Goal: Task Accomplishment & Management: Complete application form

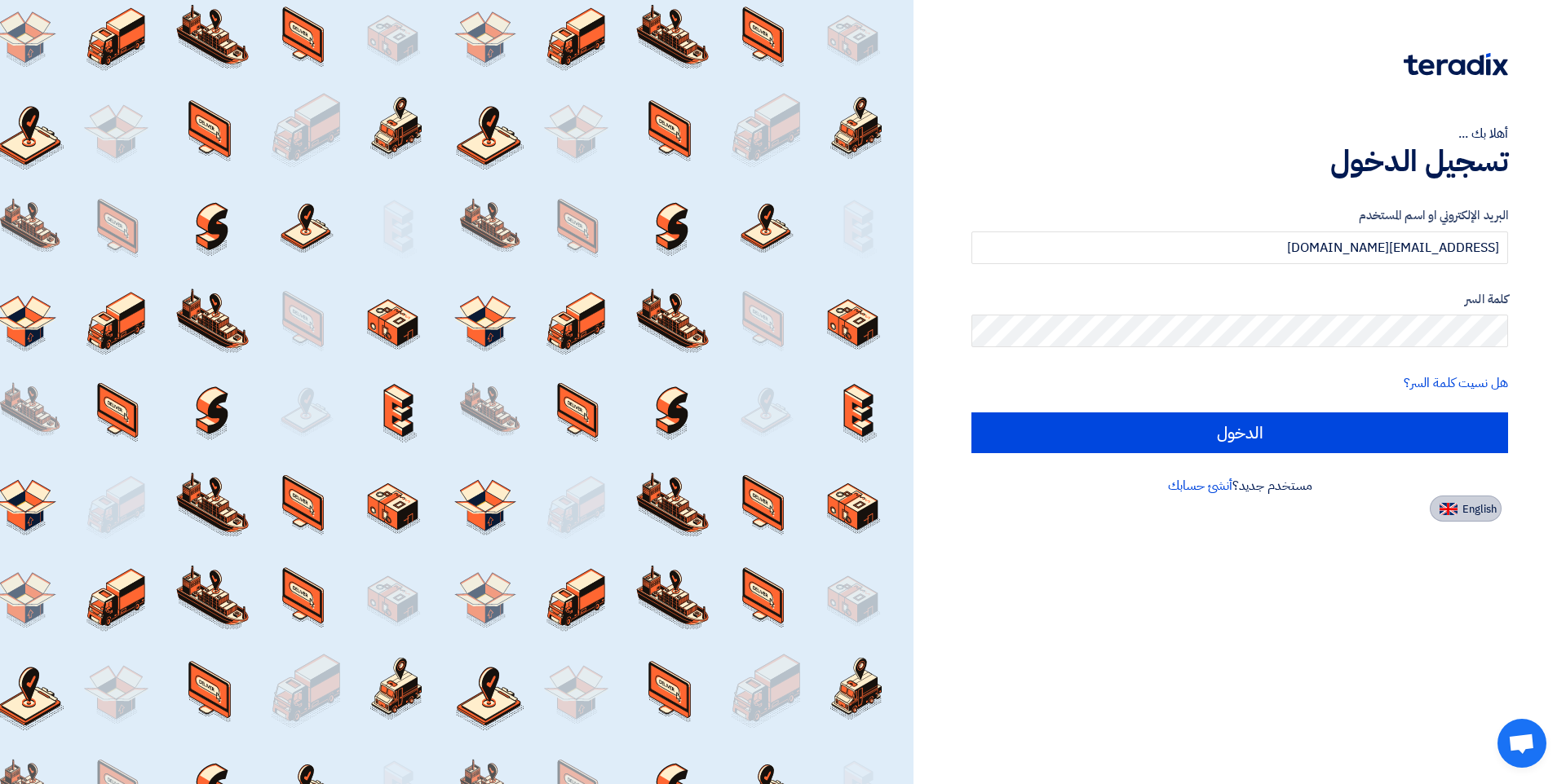
click at [1493, 505] on span "English" at bounding box center [1480, 510] width 35 height 12
type input "Sign in"
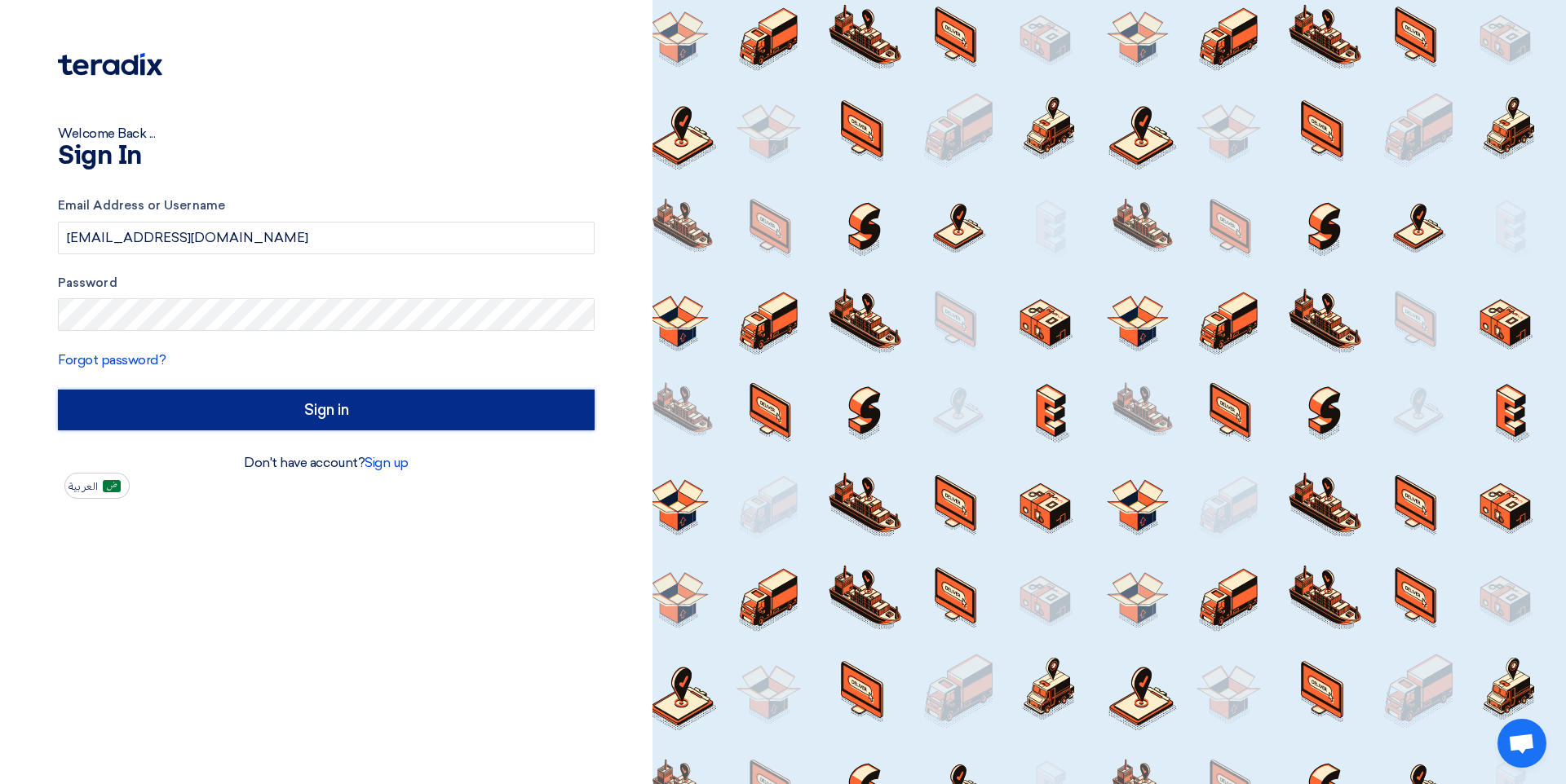
click at [321, 415] on input "Sign in" at bounding box center [326, 410] width 537 height 40
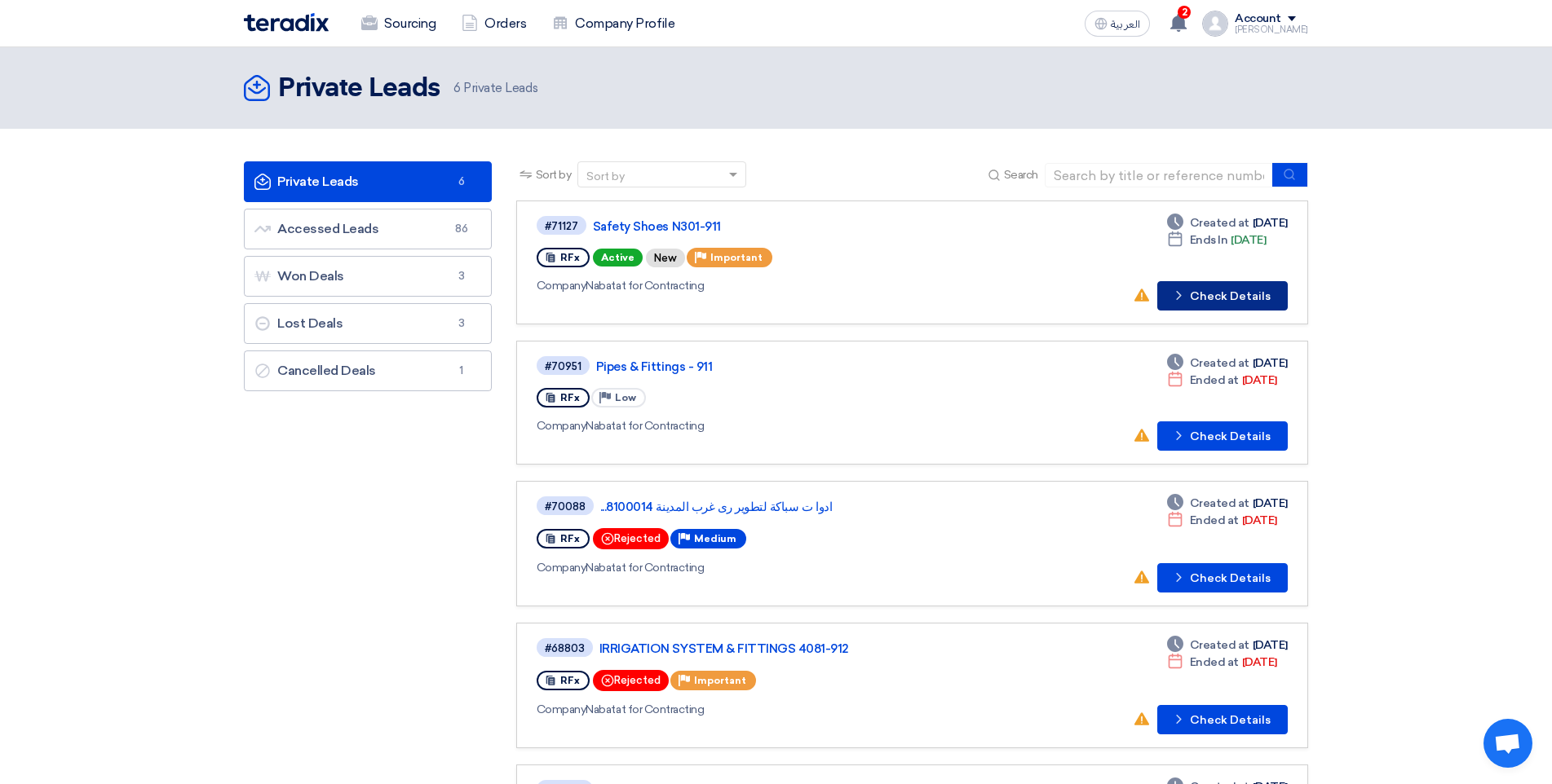
click at [1231, 286] on button "Check details Check Details" at bounding box center [1223, 295] width 131 height 30
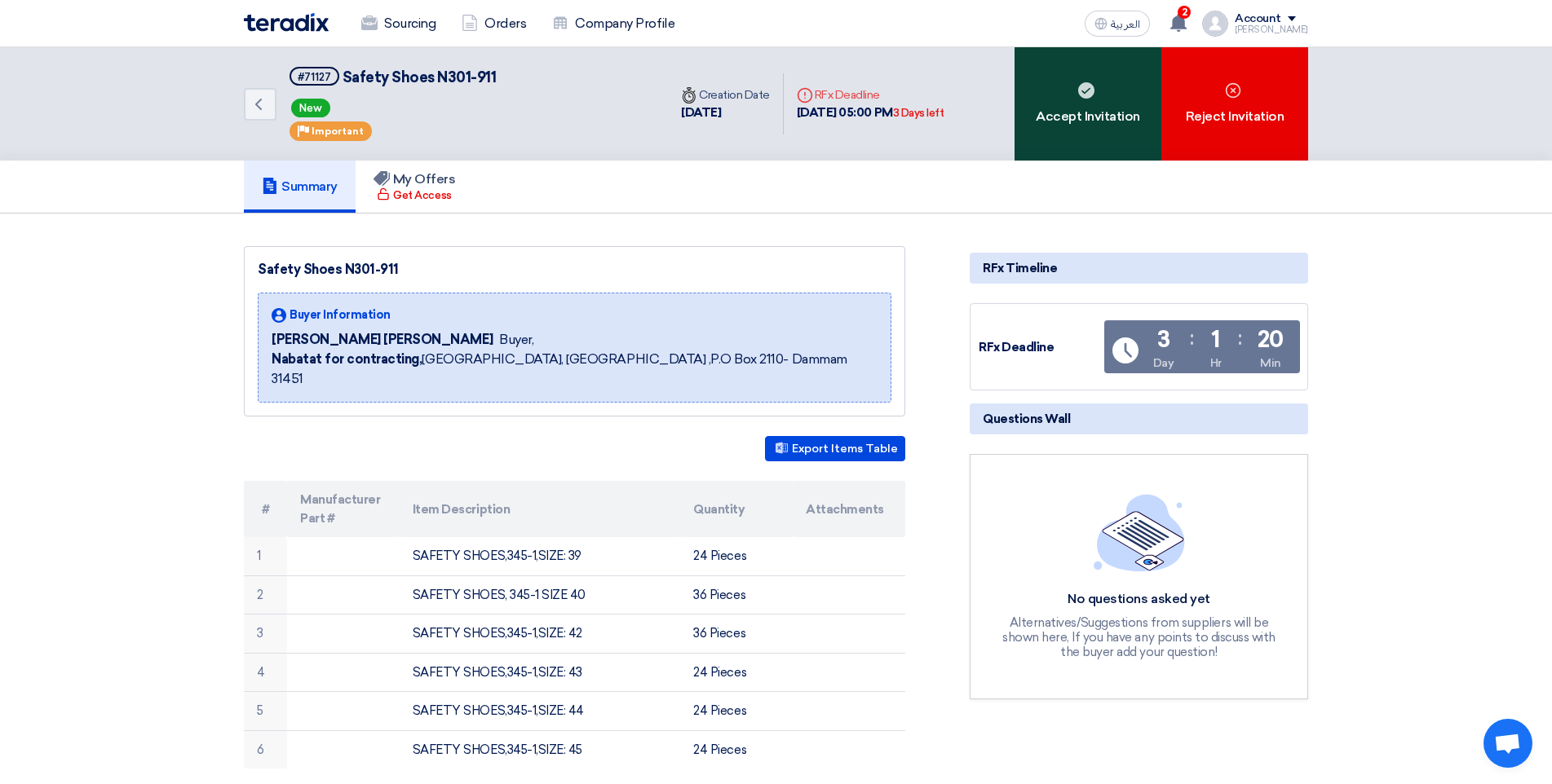
click at [1108, 126] on div "Accept Invitation" at bounding box center [1087, 104] width 147 height 114
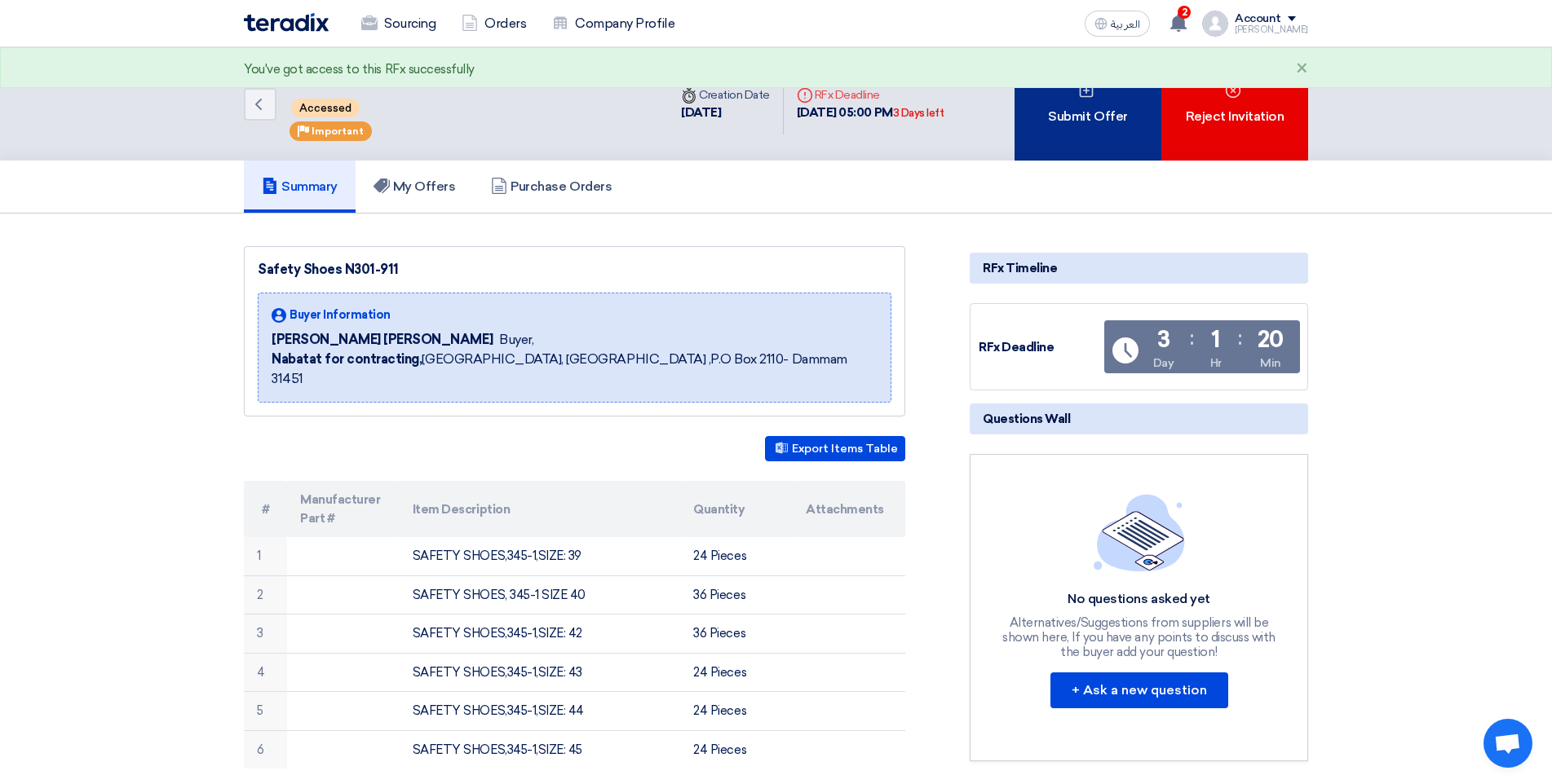
click at [1093, 118] on div "Submit Offer" at bounding box center [1087, 104] width 147 height 114
click at [1134, 111] on div "Submit Offer" at bounding box center [1087, 104] width 147 height 114
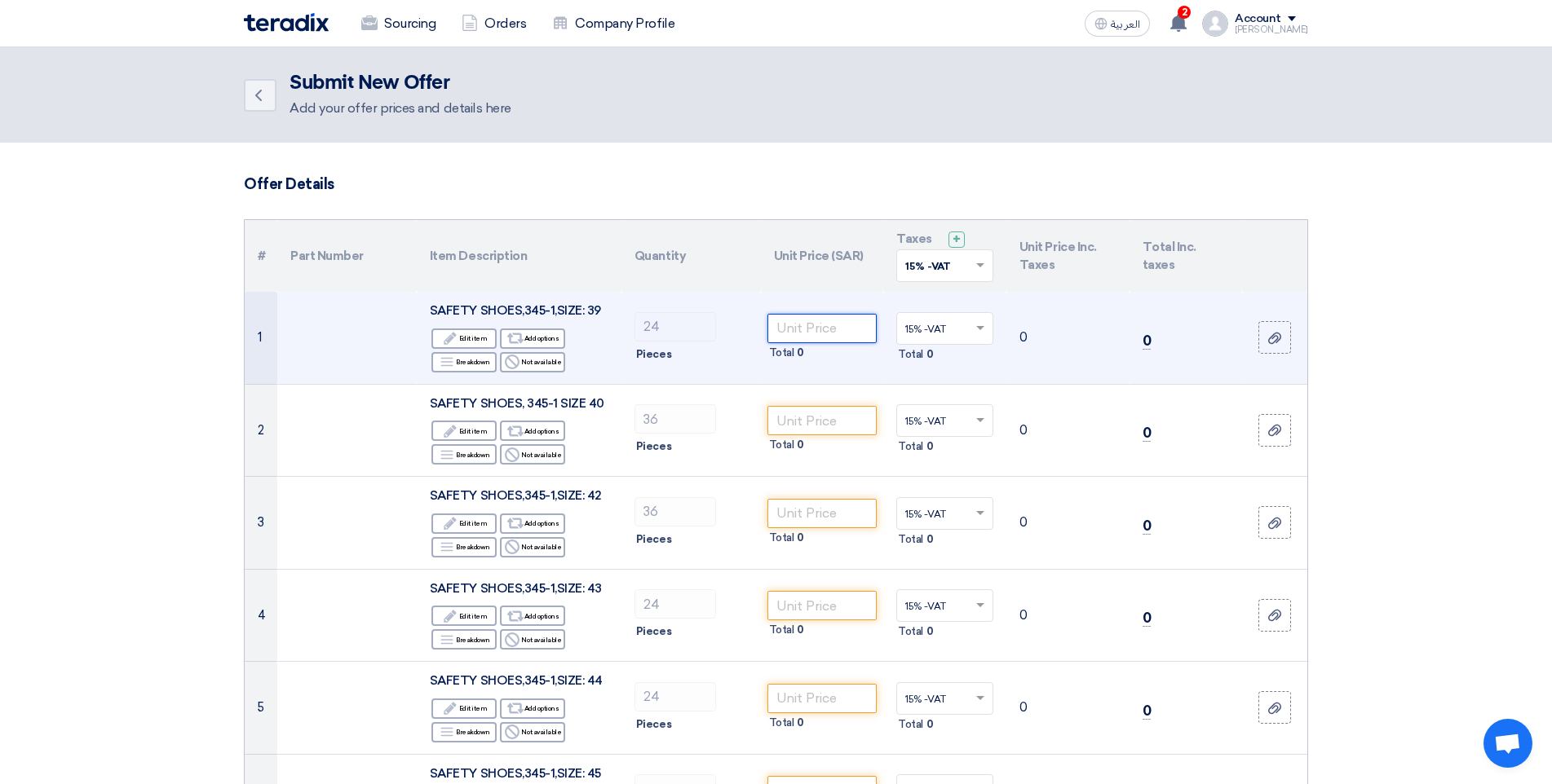
click at [815, 338] on input "number" at bounding box center [822, 328] width 110 height 30
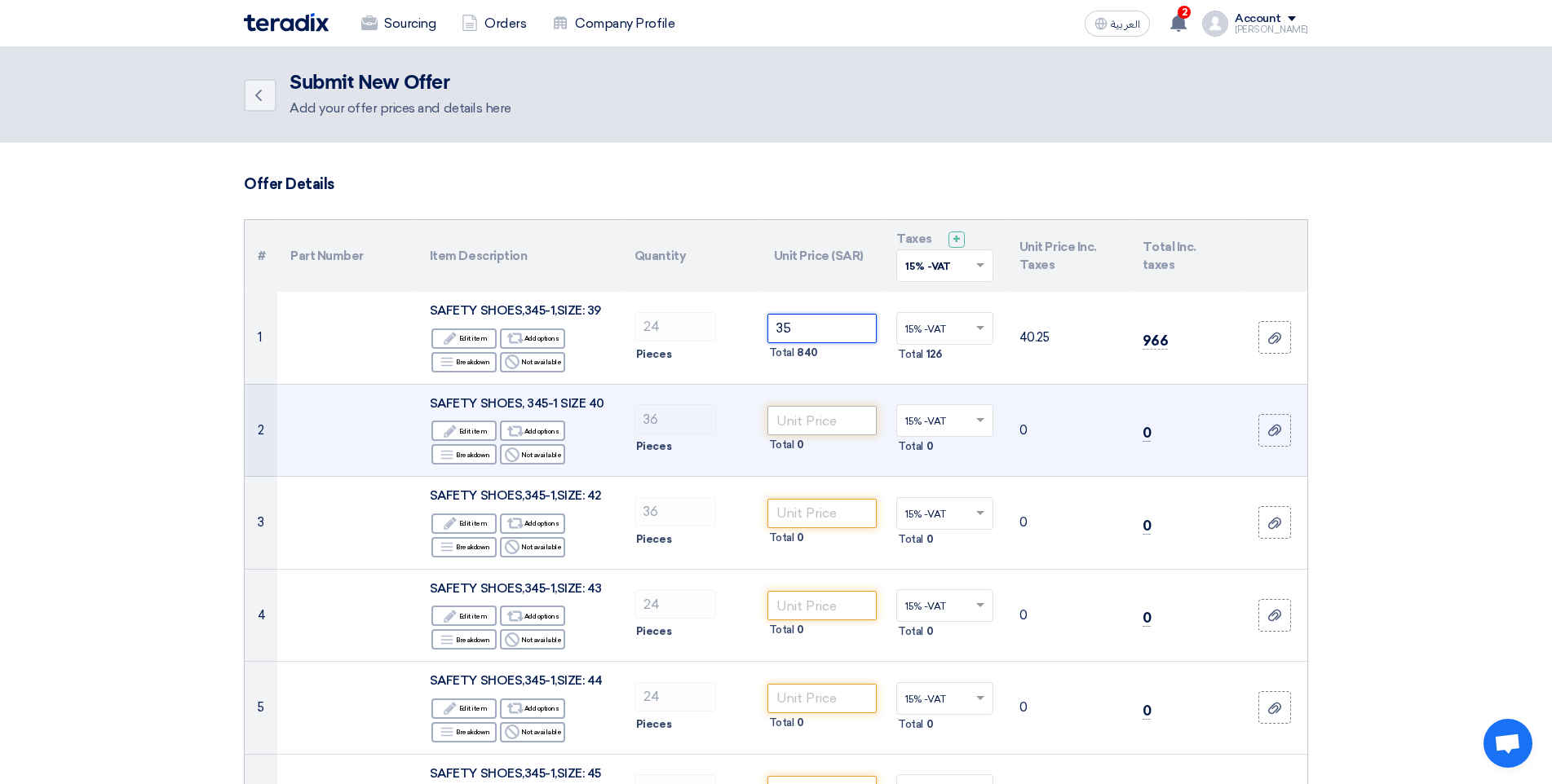
type input "35"
click at [837, 424] on input "number" at bounding box center [822, 420] width 110 height 30
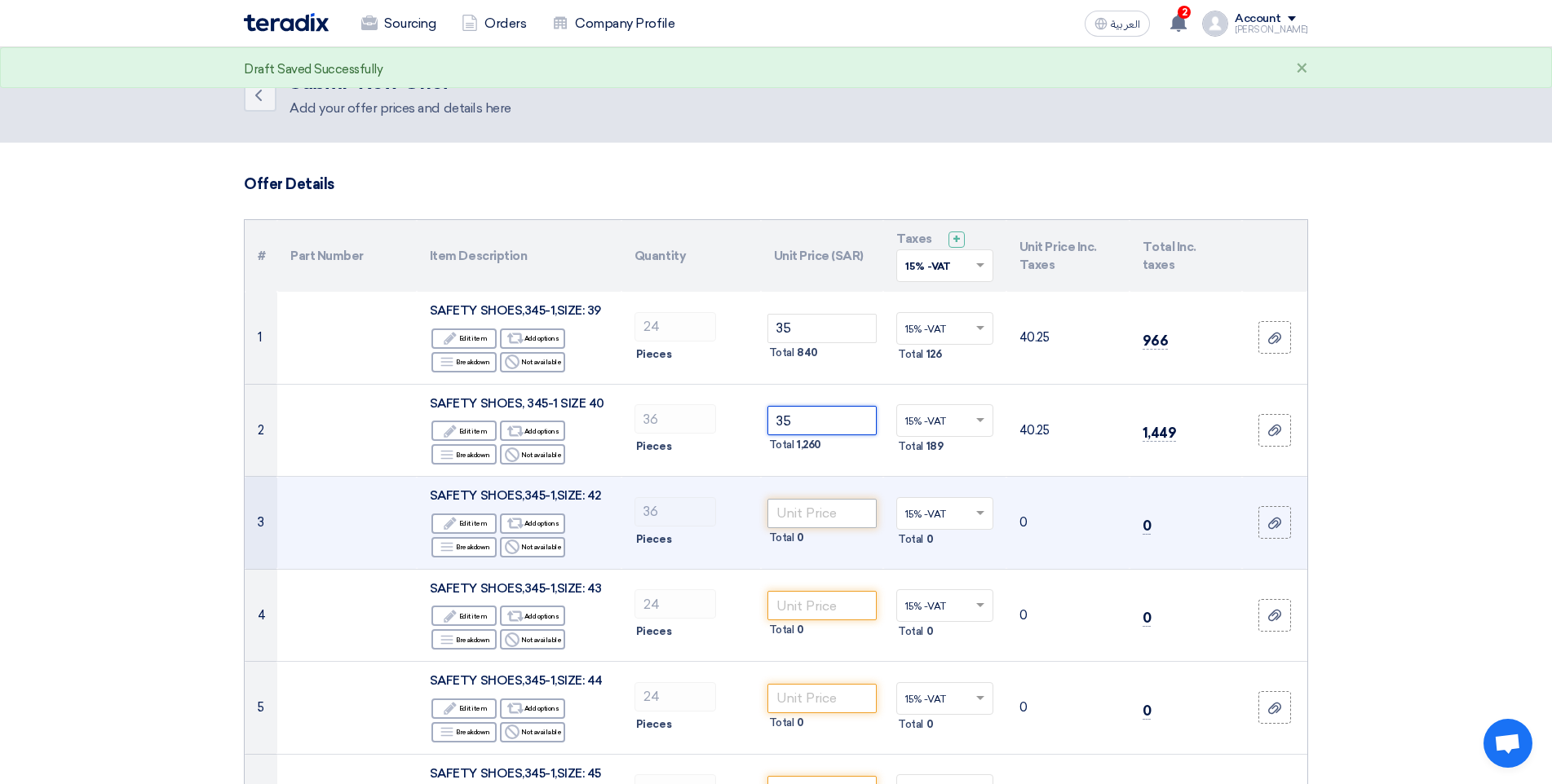
type input "35"
click at [811, 506] on input "number" at bounding box center [822, 514] width 110 height 30
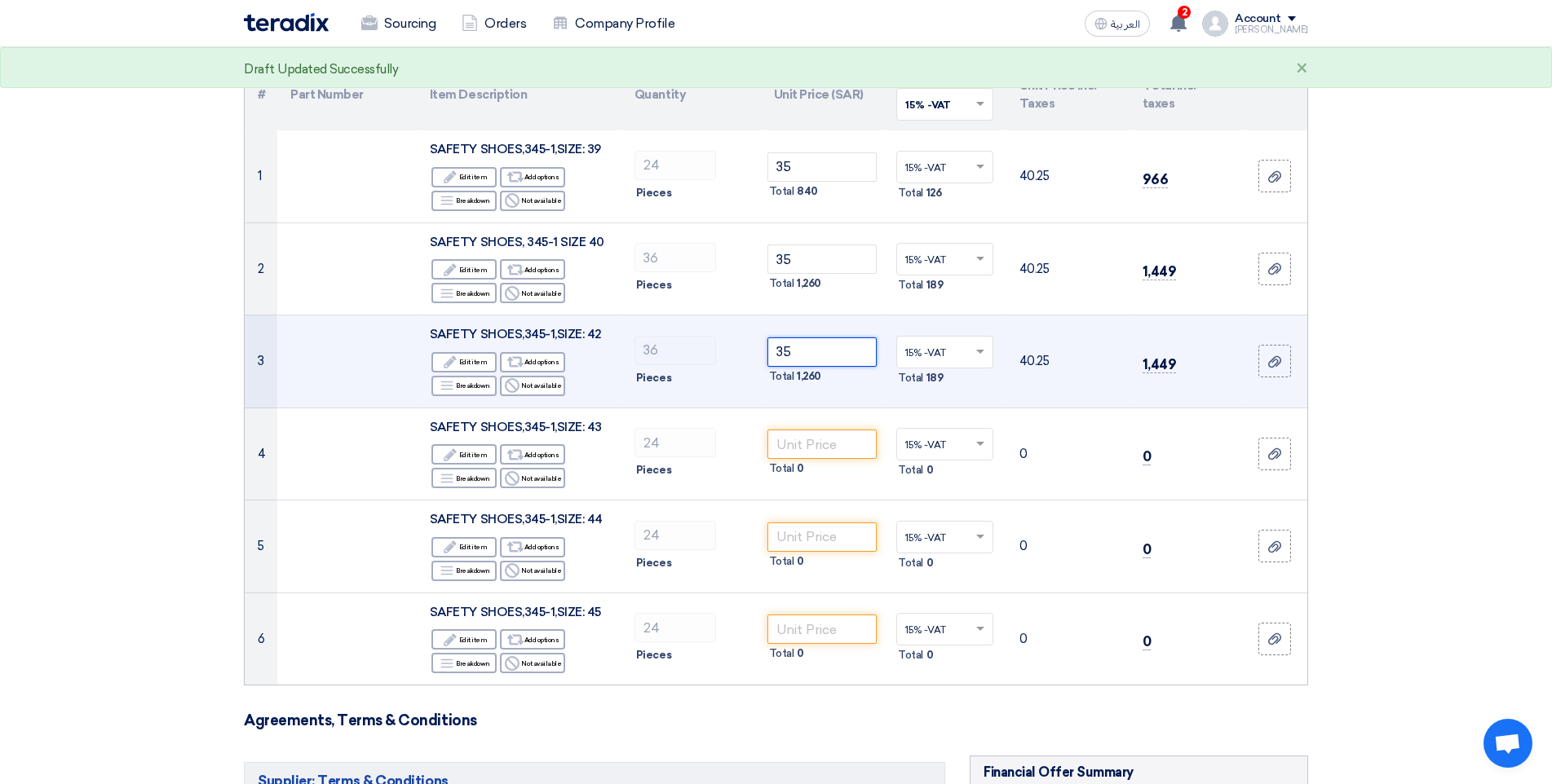
scroll to position [163, 0]
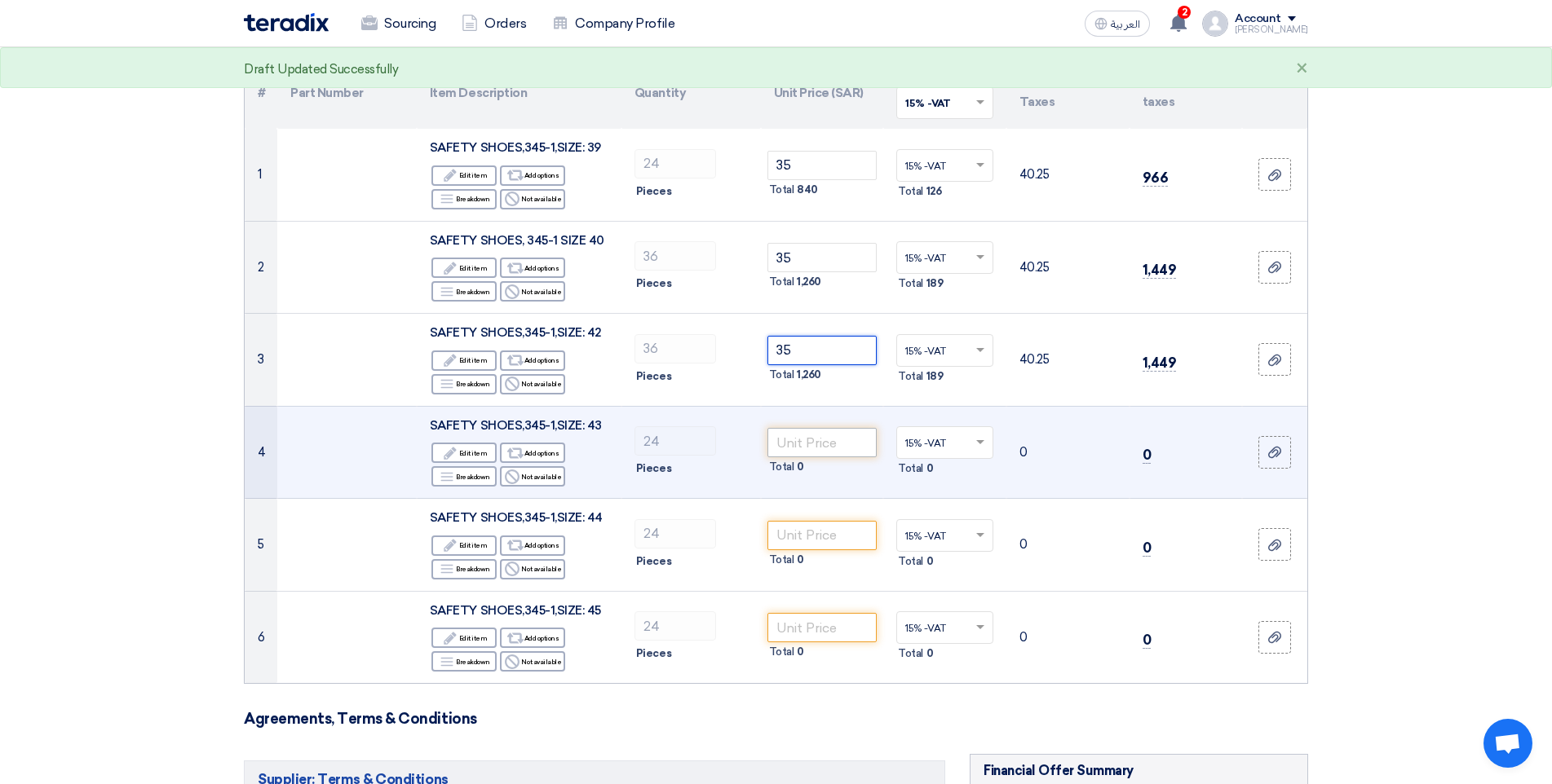
type input "35"
click at [831, 446] on input "number" at bounding box center [822, 443] width 110 height 30
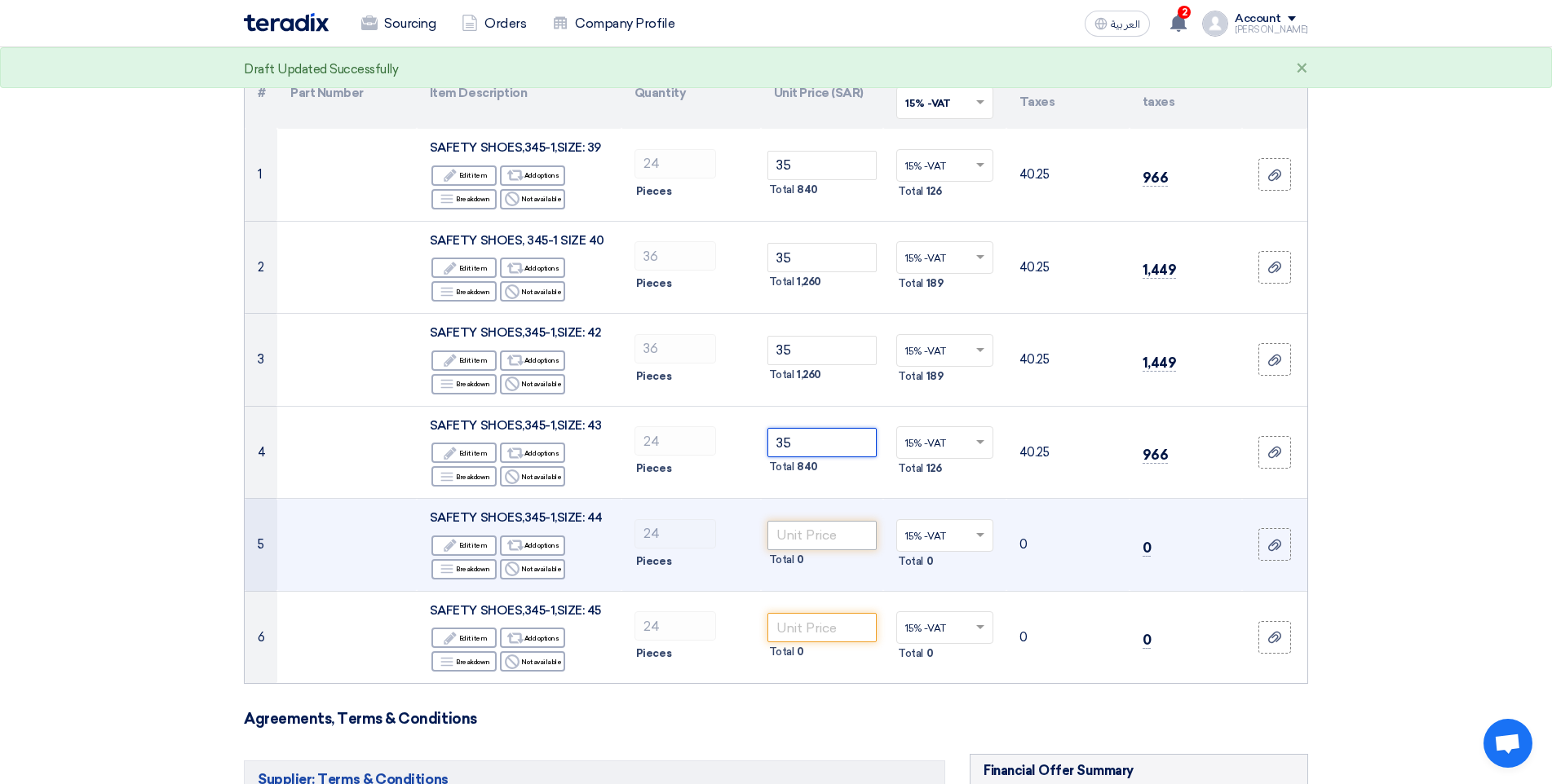
type input "35"
click at [823, 529] on input "number" at bounding box center [822, 536] width 110 height 30
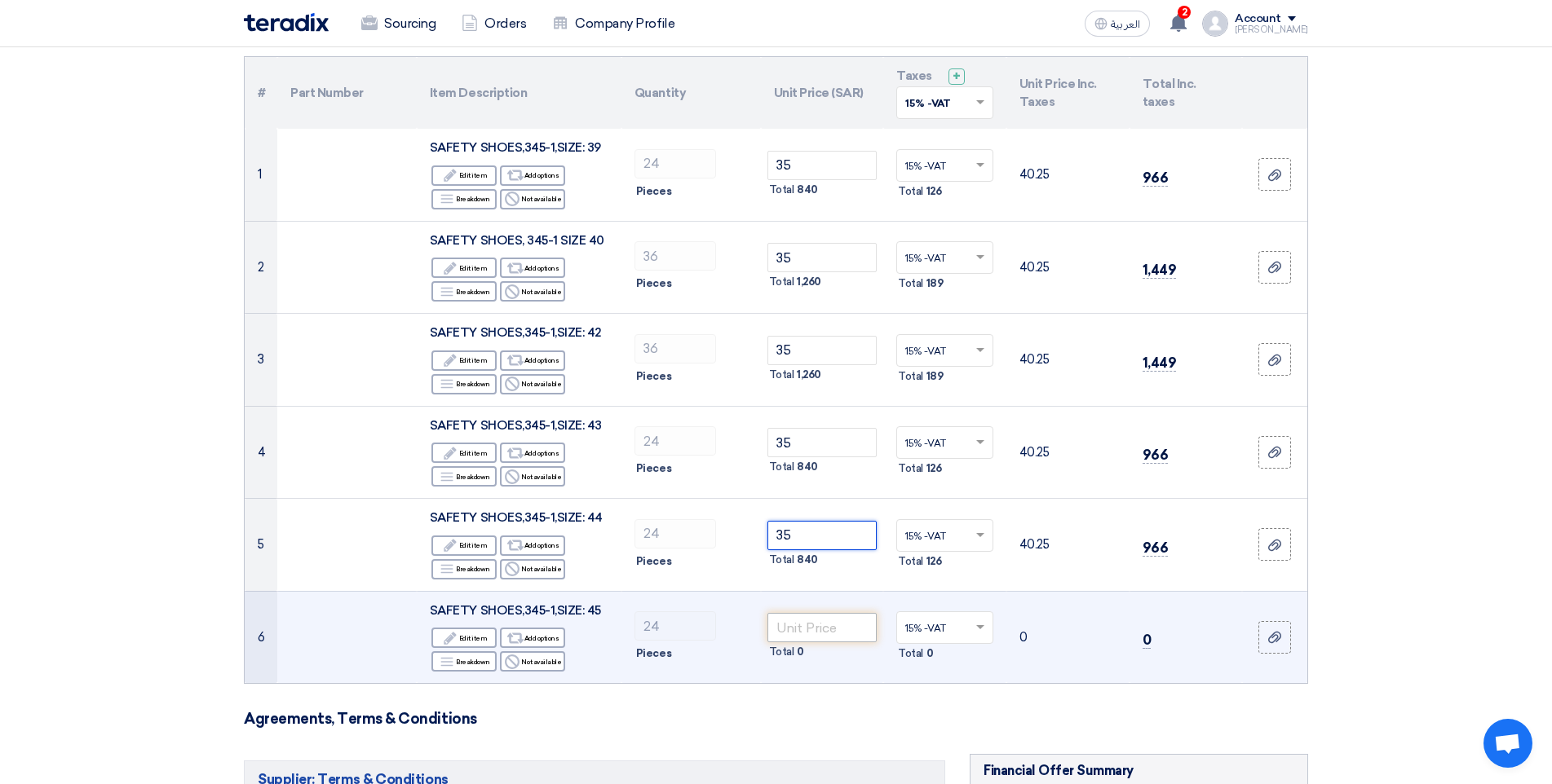
type input "35"
click at [825, 637] on input "number" at bounding box center [822, 627] width 110 height 30
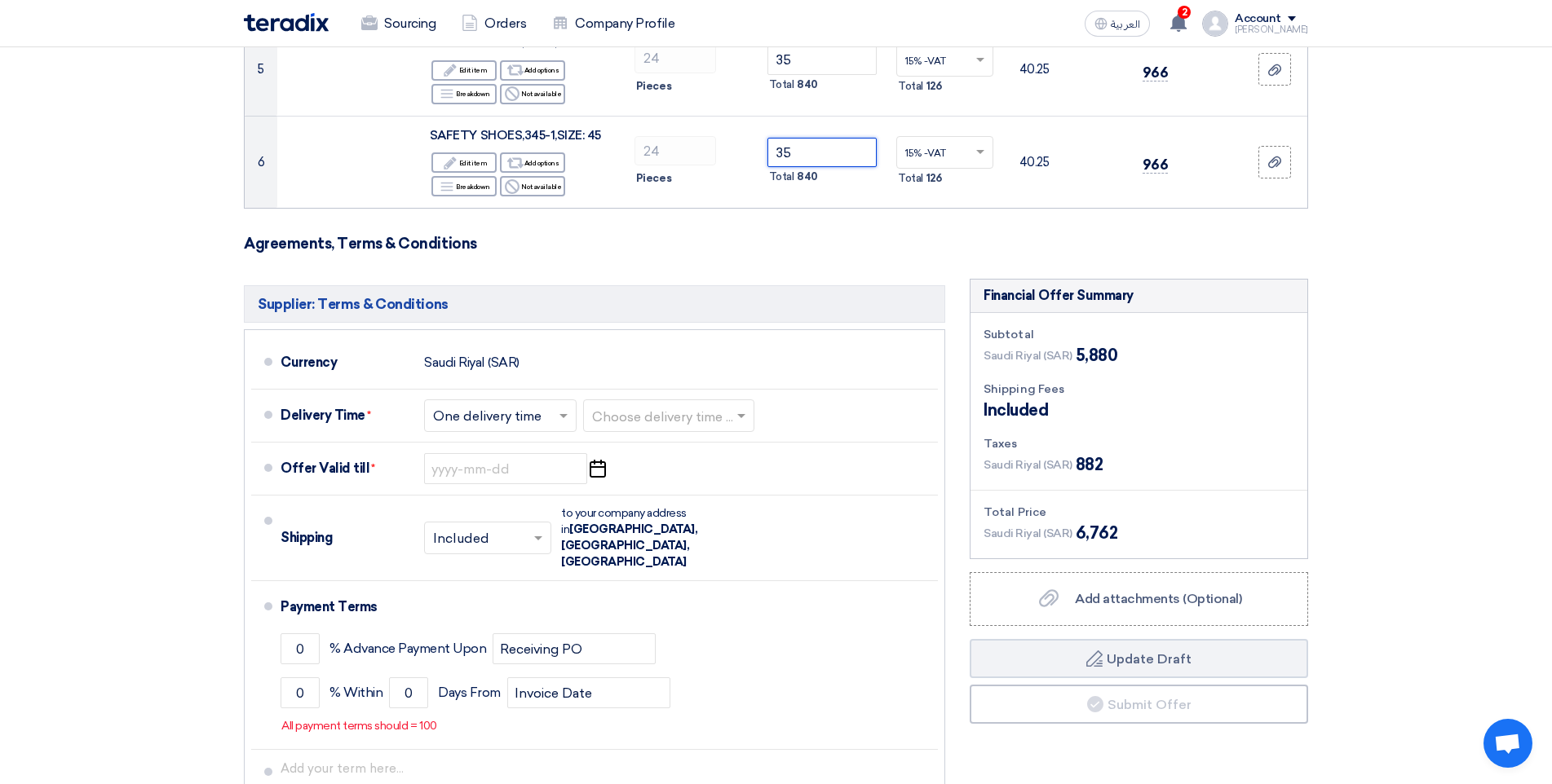
type input "35"
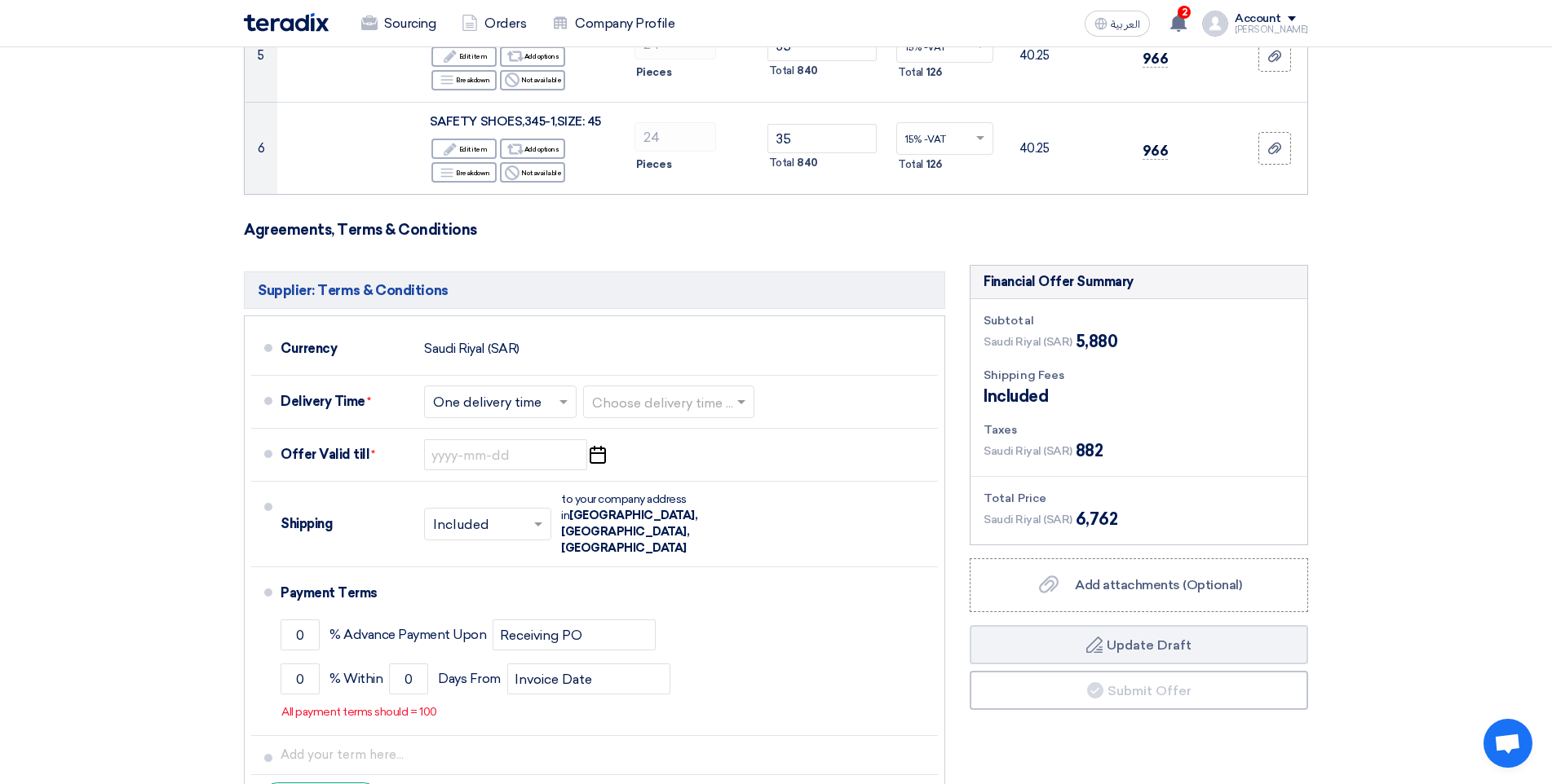
click at [1403, 434] on section "Offer Details # Part Number Item Description Quantity Unit Price (SAR) Taxes + …" at bounding box center [776, 186] width 1552 height 1392
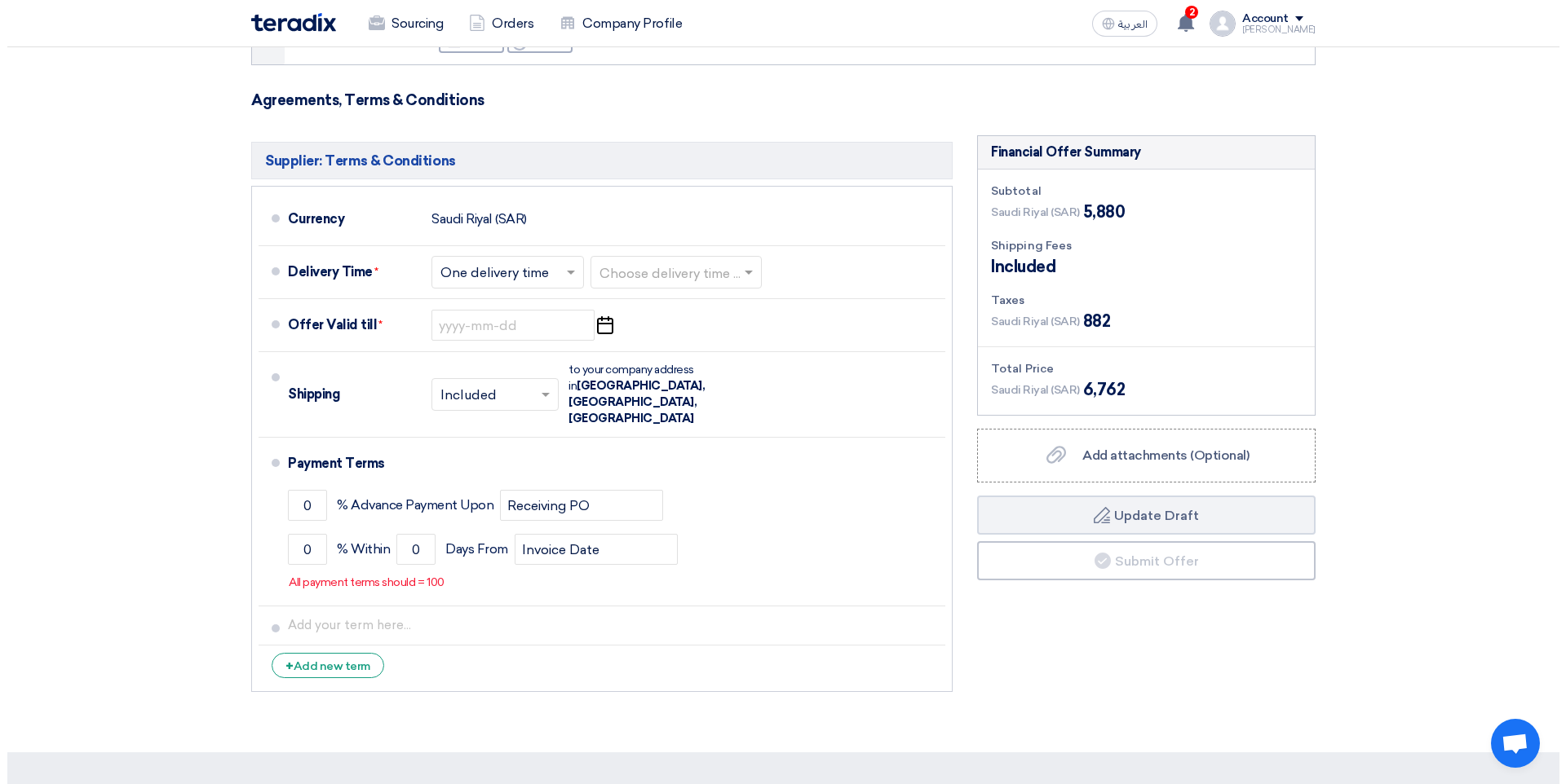
scroll to position [761, 0]
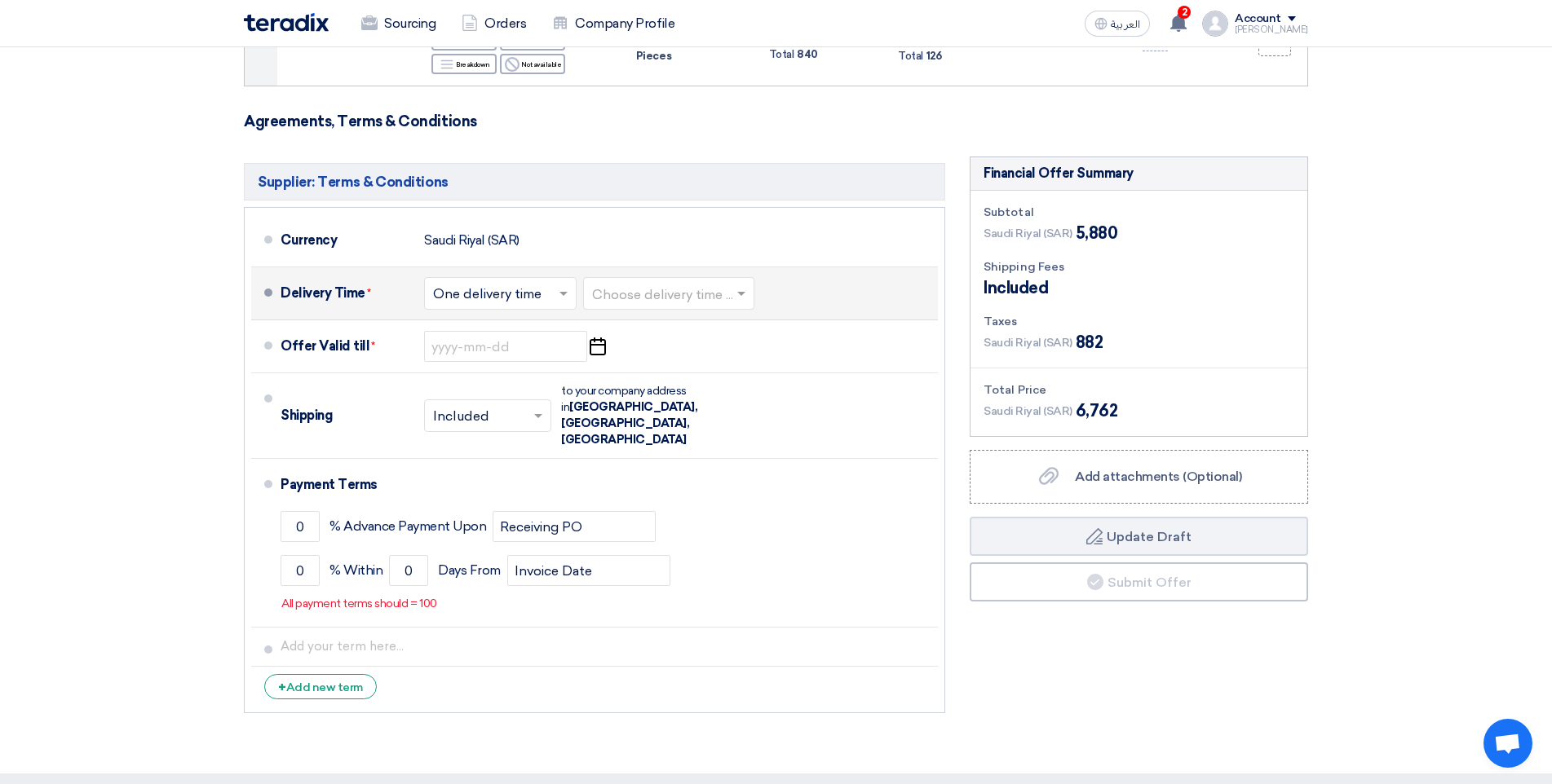
click at [751, 283] on div at bounding box center [669, 293] width 169 height 24
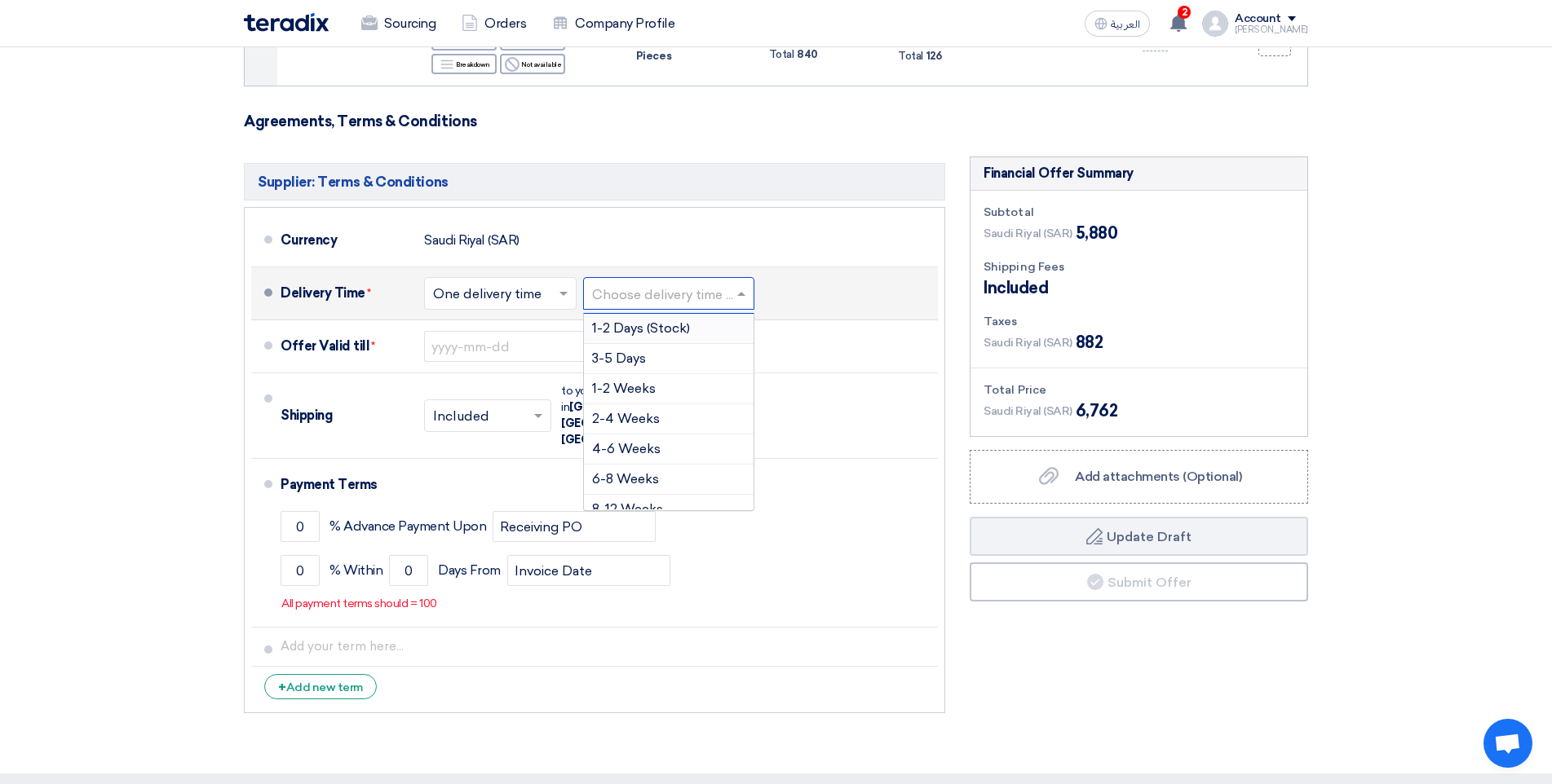
click at [680, 327] on span "1-2 Days (Stock)" at bounding box center [641, 328] width 98 height 15
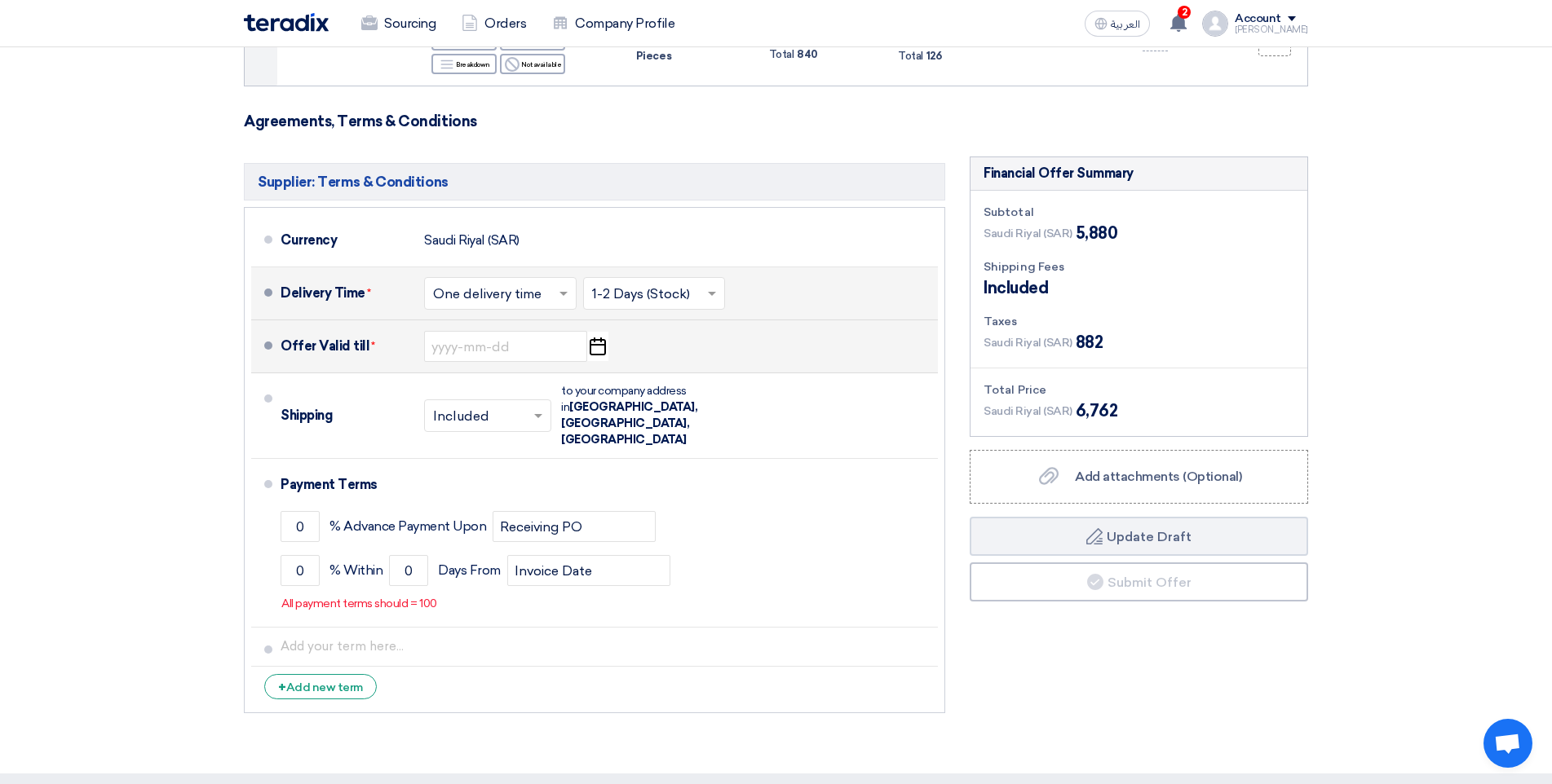
click at [596, 350] on icon "Pick a date" at bounding box center [597, 346] width 22 height 30
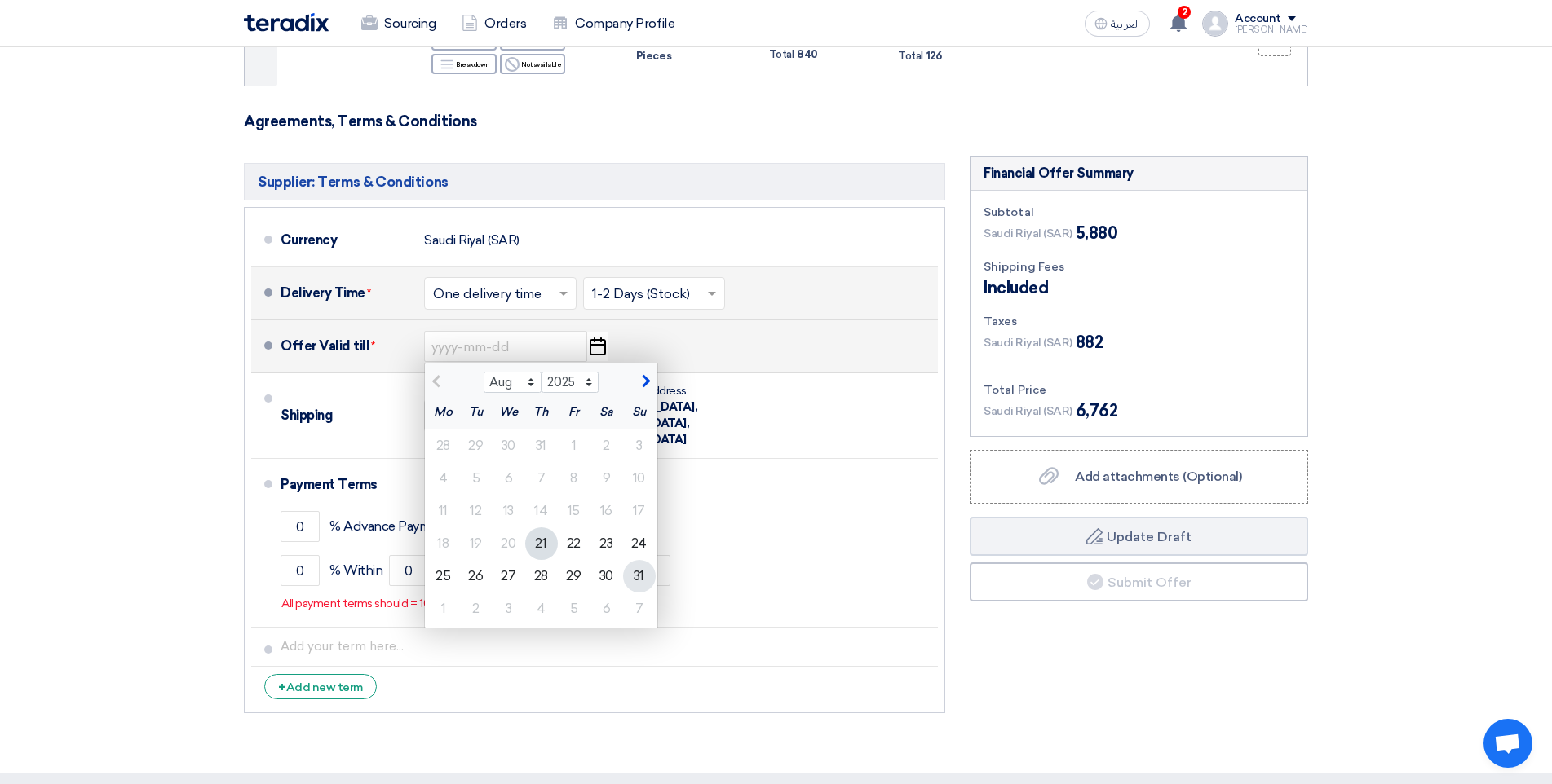
click at [633, 577] on div "31" at bounding box center [639, 576] width 33 height 33
type input "8/31/2025"
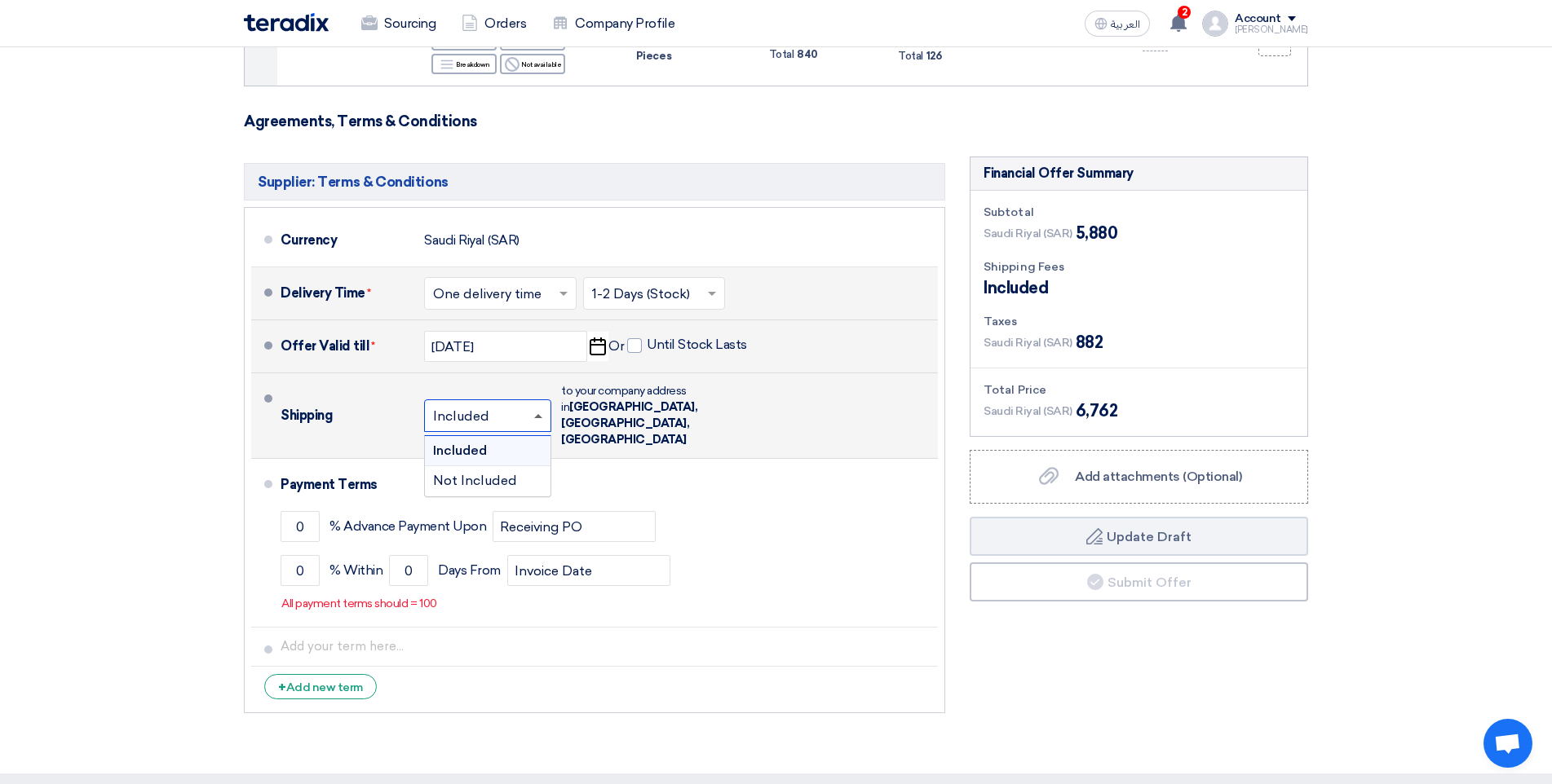
click at [542, 415] on span at bounding box center [538, 417] width 8 height 4
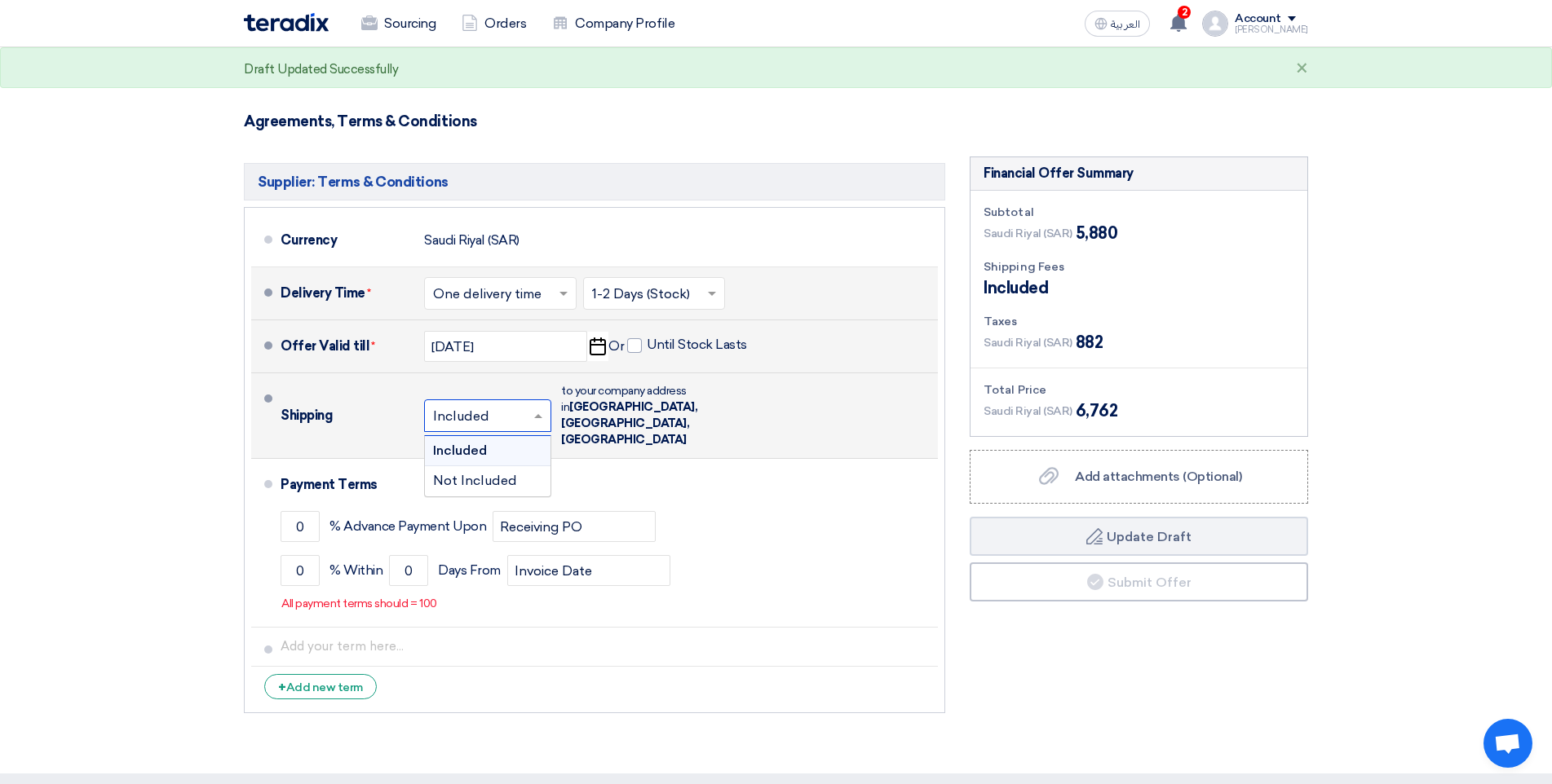
click at [783, 418] on div "Shipping × Included × Included Not Included to your company address in Saudi Ar…" at bounding box center [606, 416] width 650 height 72
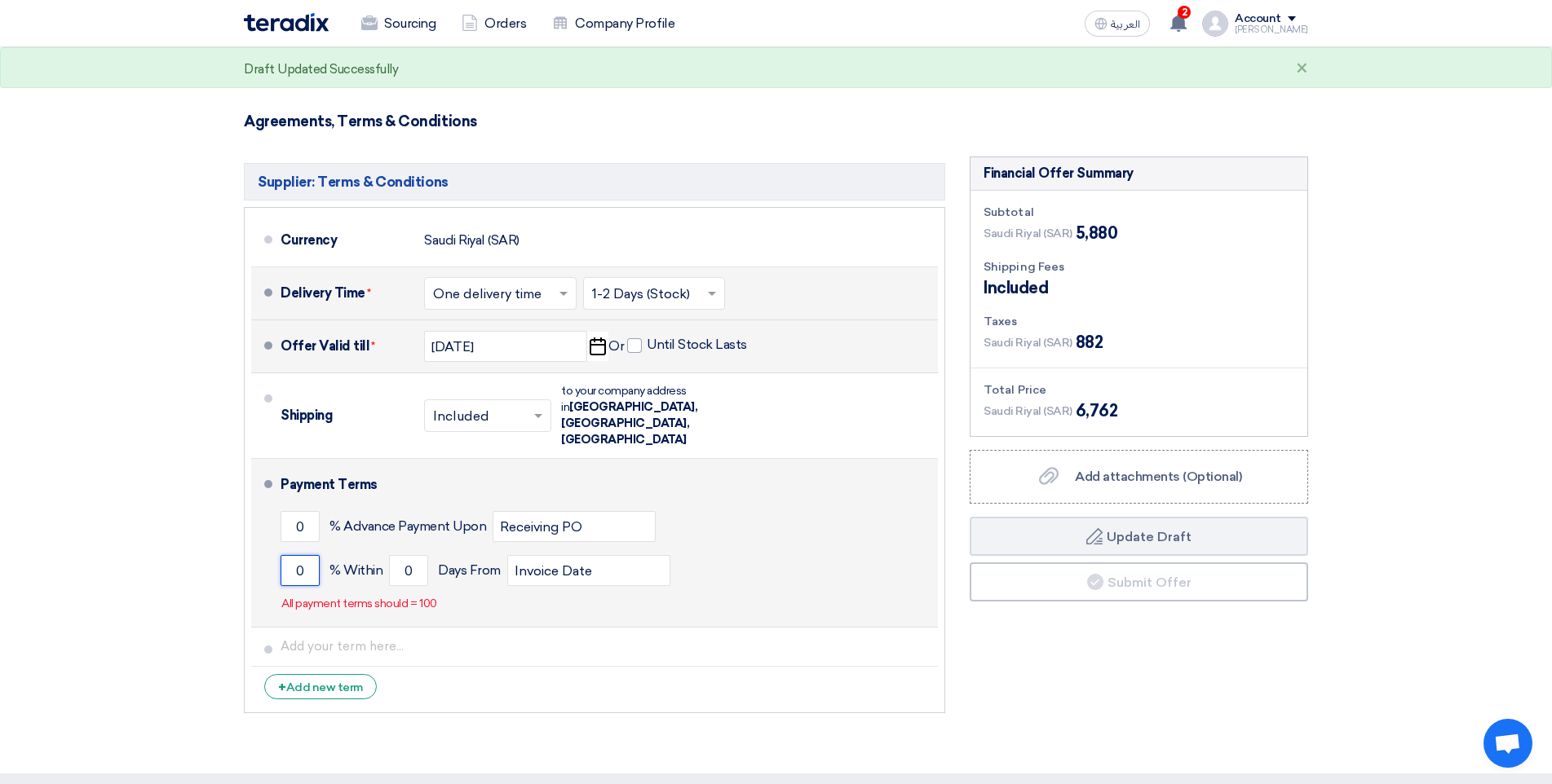
click at [295, 555] on input "0" at bounding box center [300, 570] width 39 height 31
type input "100"
click at [400, 555] on input "0" at bounding box center [408, 570] width 39 height 31
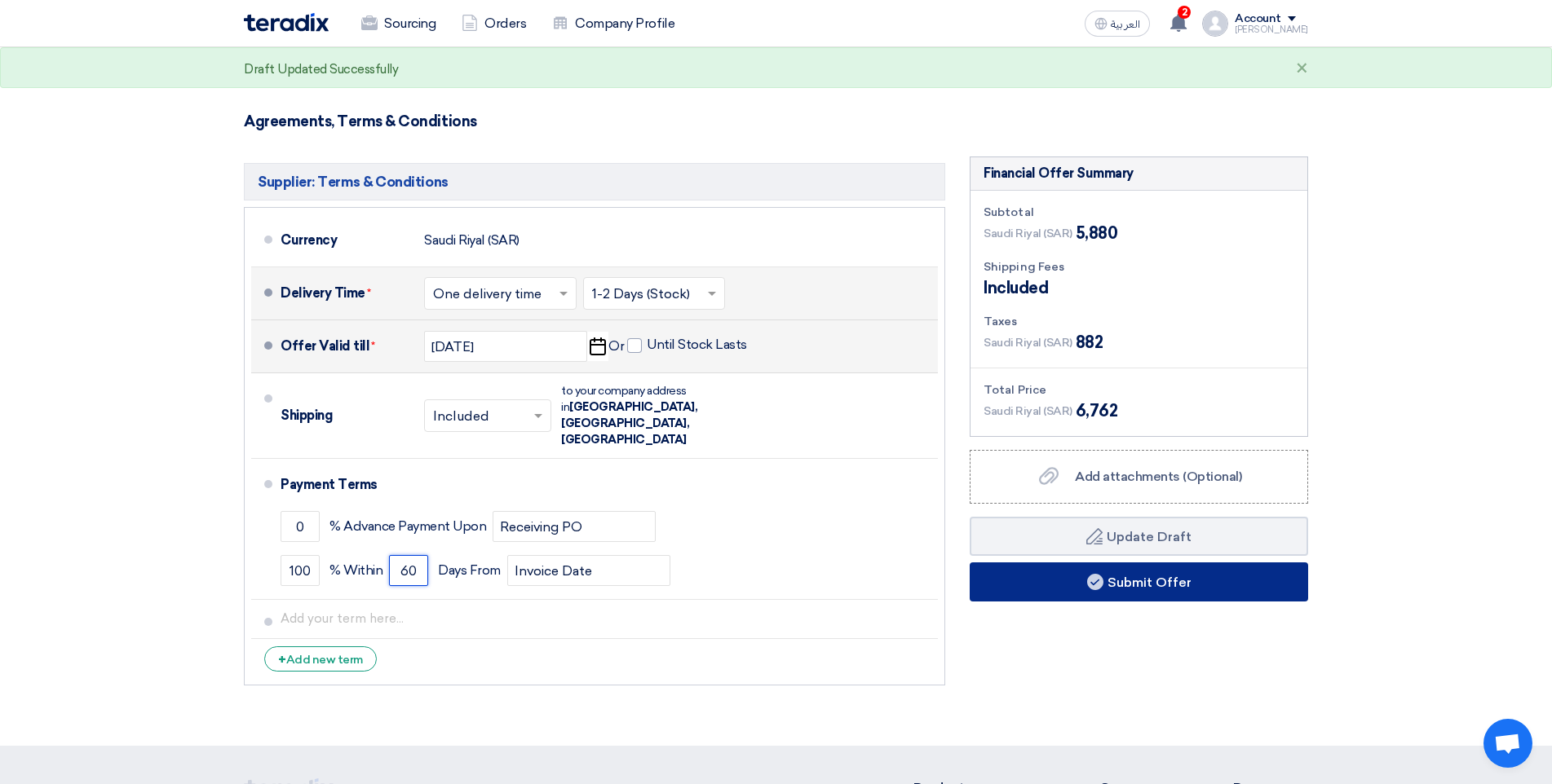
type input "60"
click at [1235, 594] on button "Submit Offer" at bounding box center [1139, 582] width 339 height 39
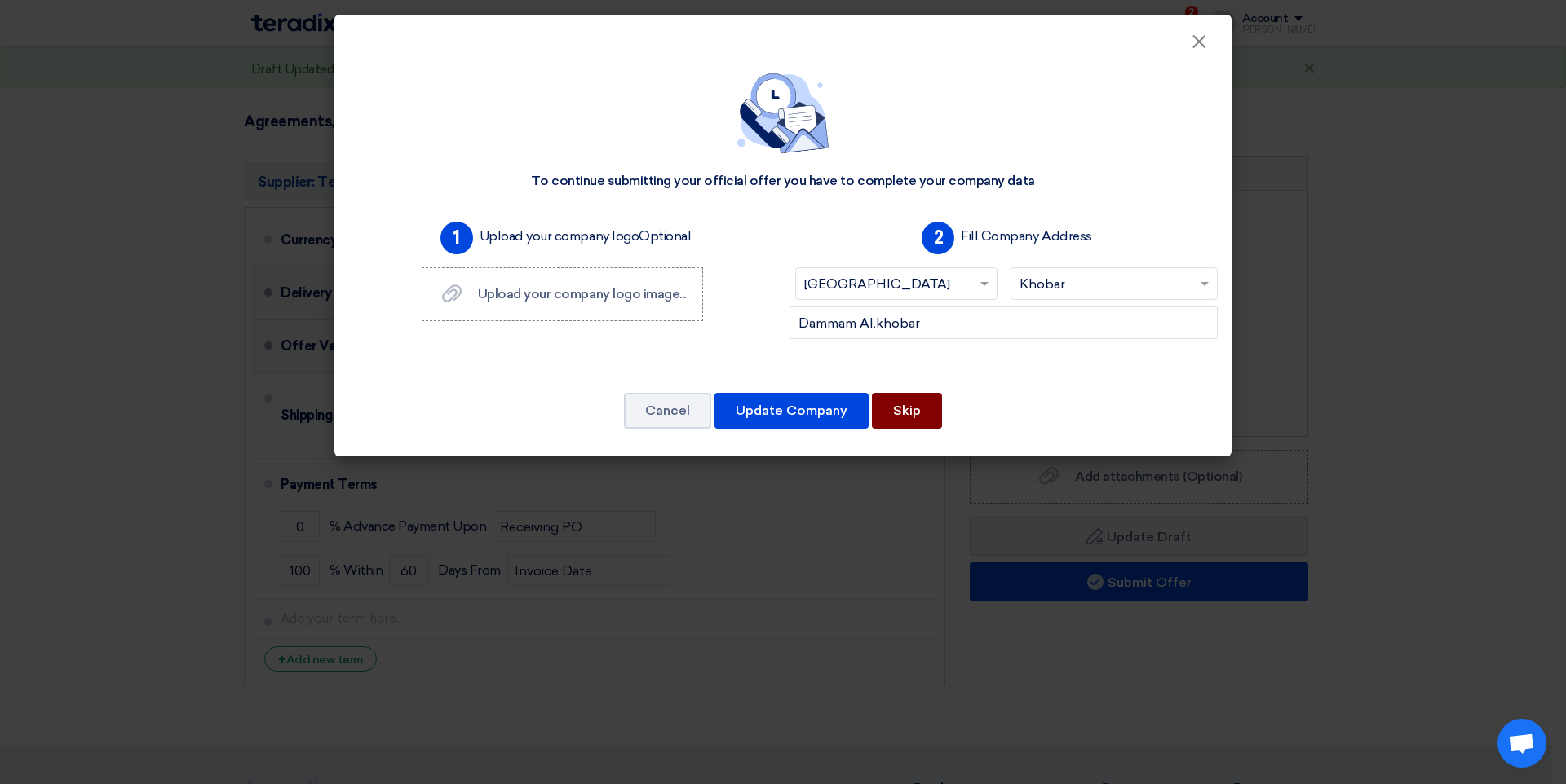
click at [901, 409] on button "Skip" at bounding box center [907, 410] width 70 height 36
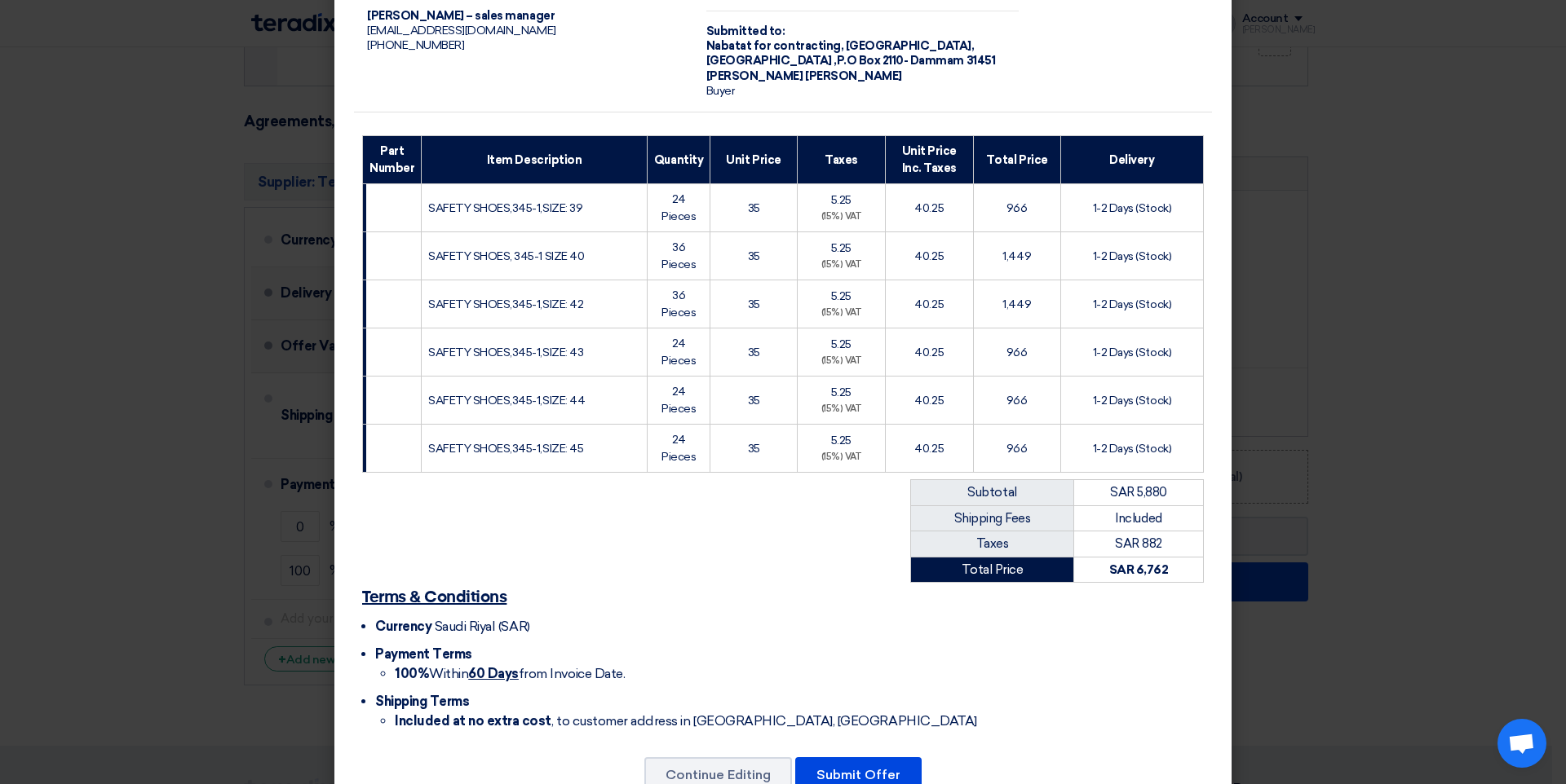
scroll to position [167, 0]
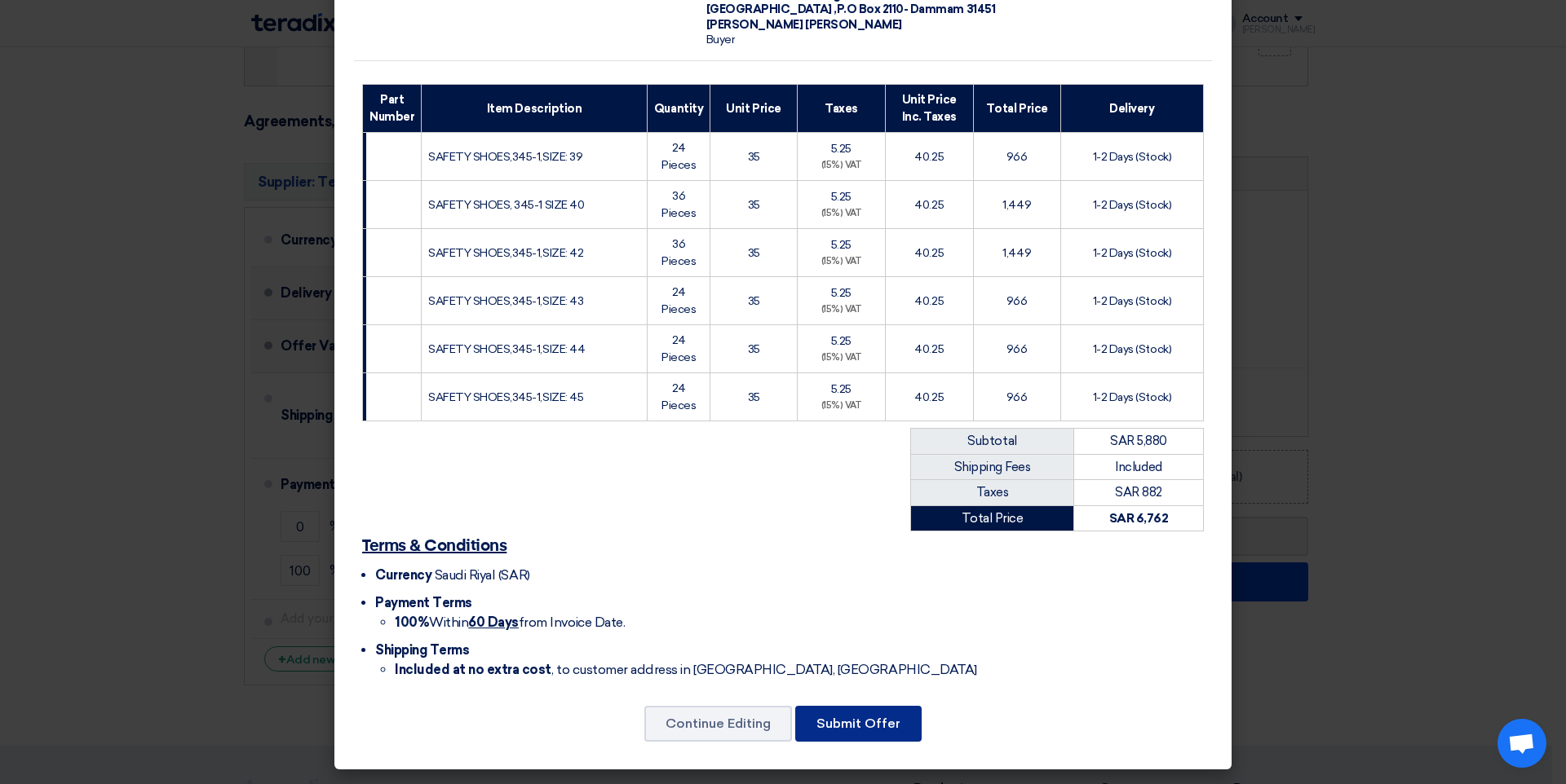
click at [880, 723] on button "Submit Offer" at bounding box center [858, 723] width 126 height 36
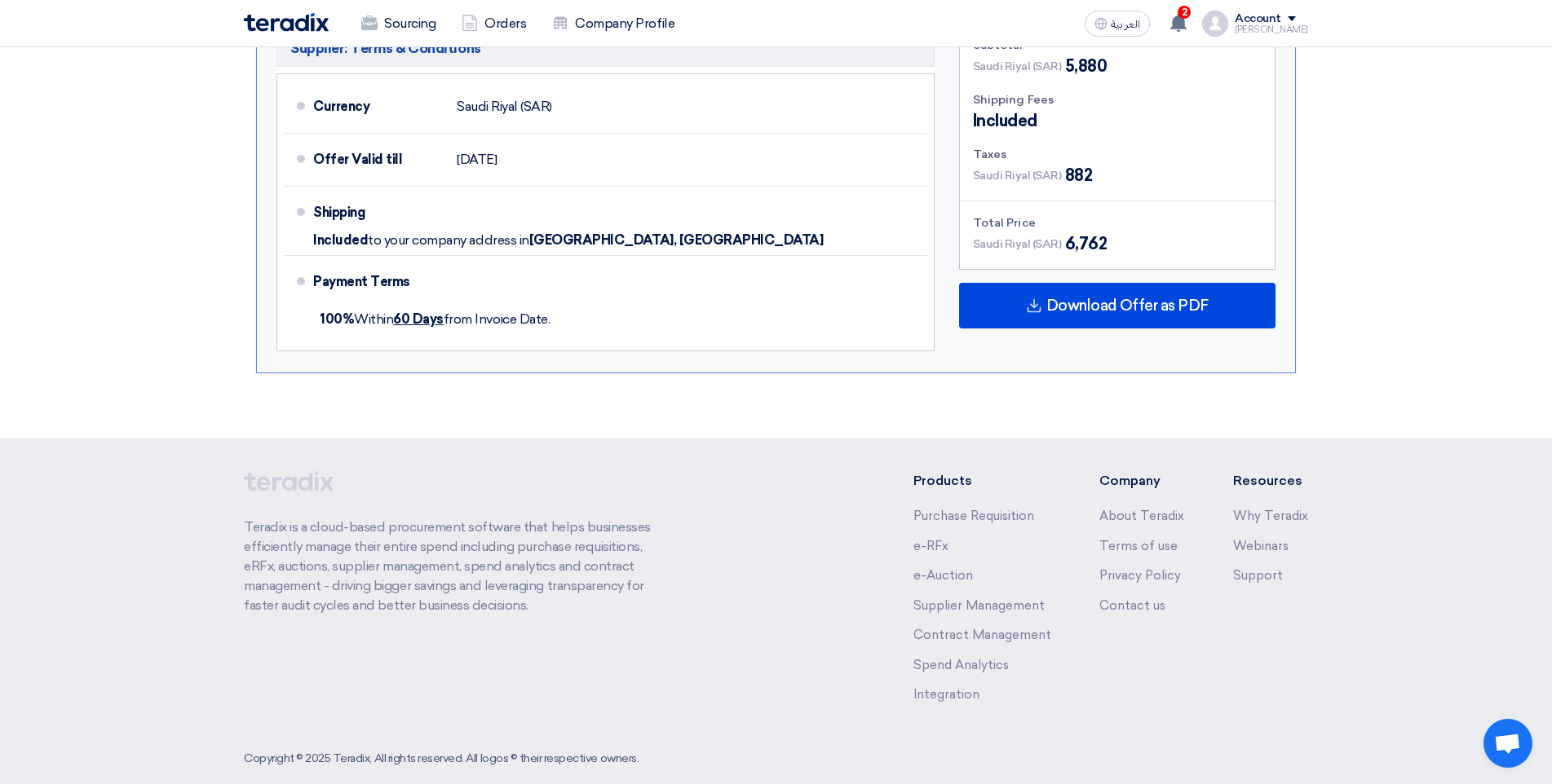
scroll to position [935, 0]
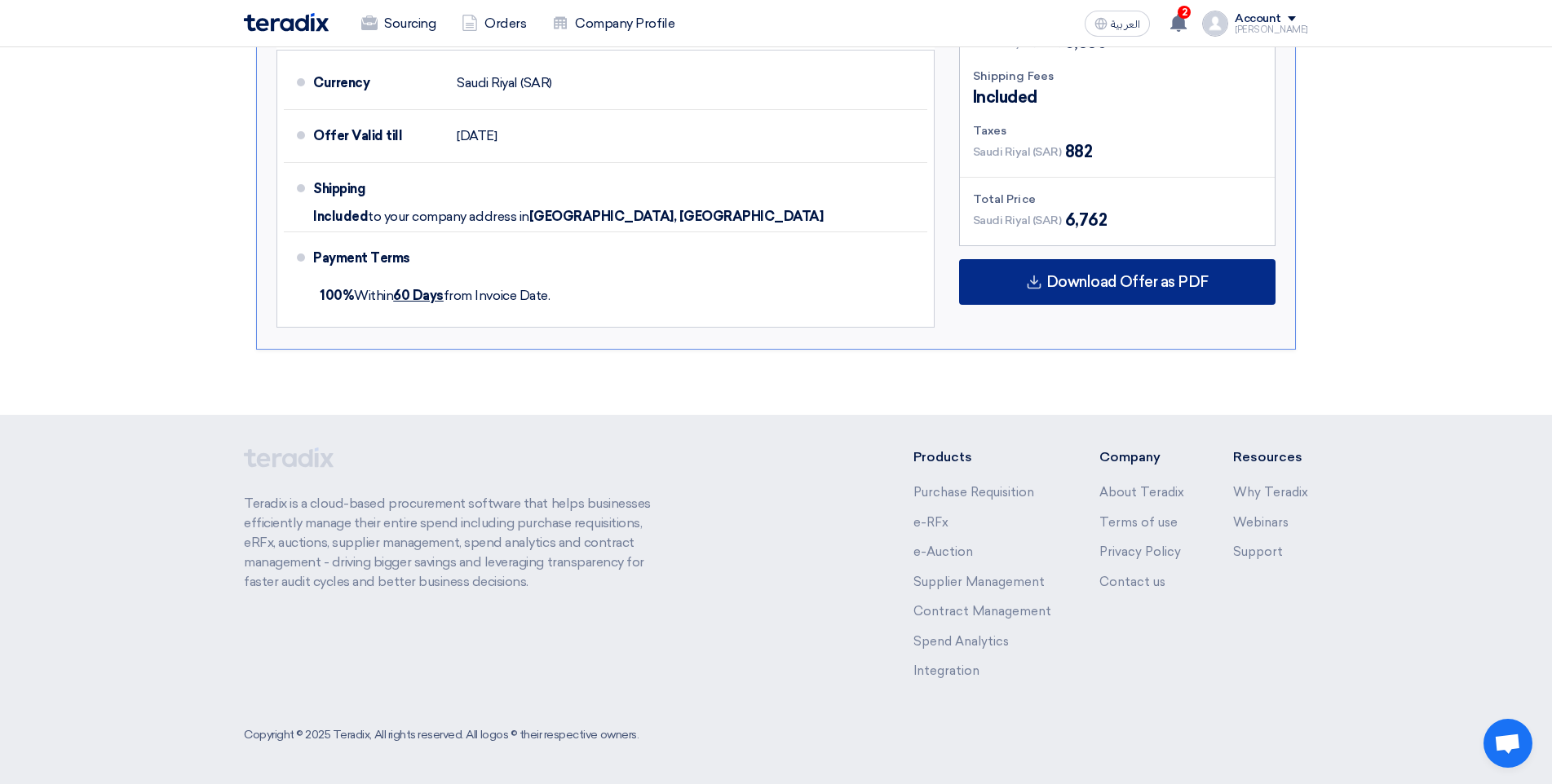
click at [1163, 271] on div "Download Offer as PDF" at bounding box center [1117, 281] width 317 height 45
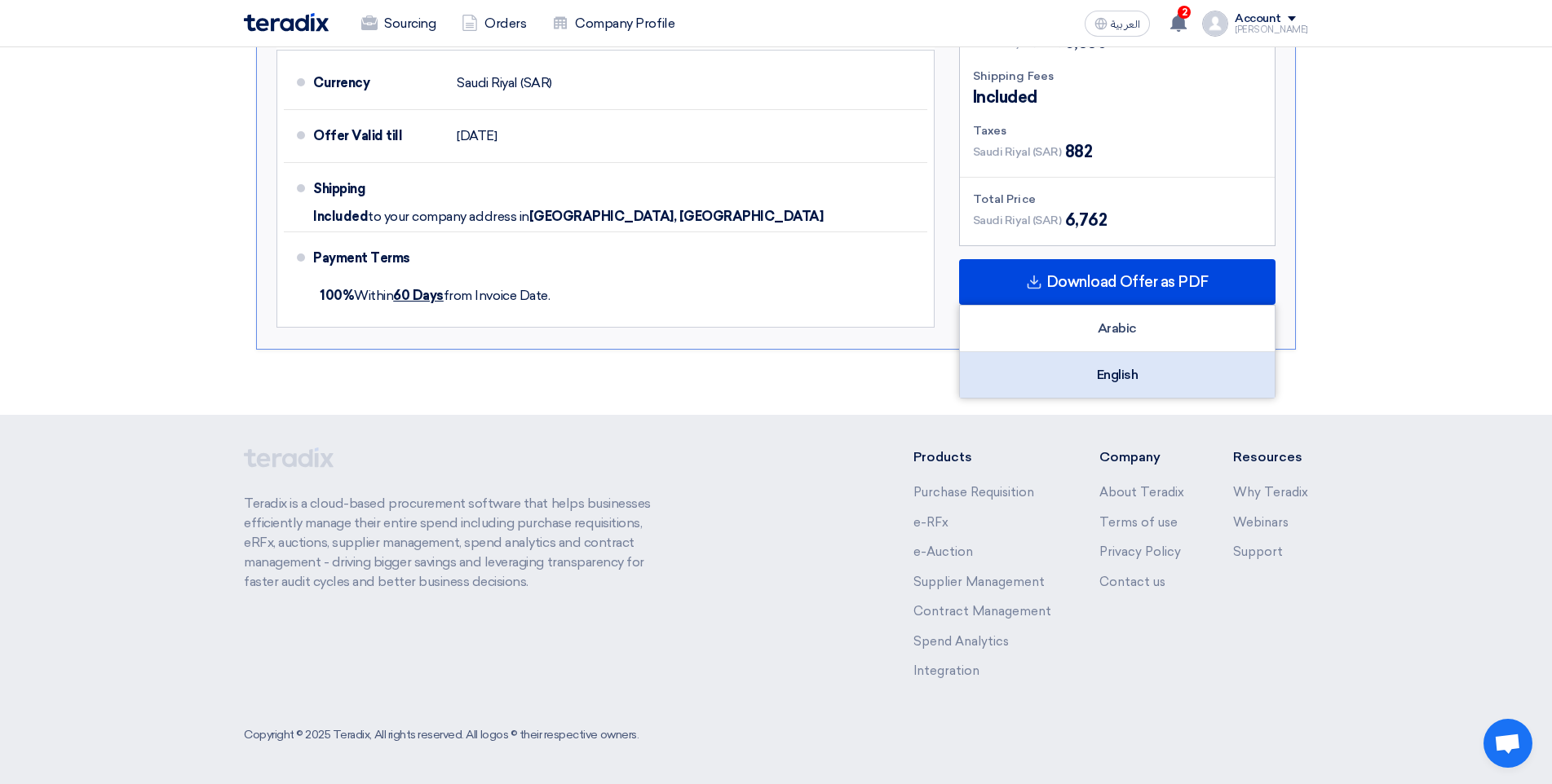
click at [1147, 380] on div "English" at bounding box center [1116, 374] width 315 height 45
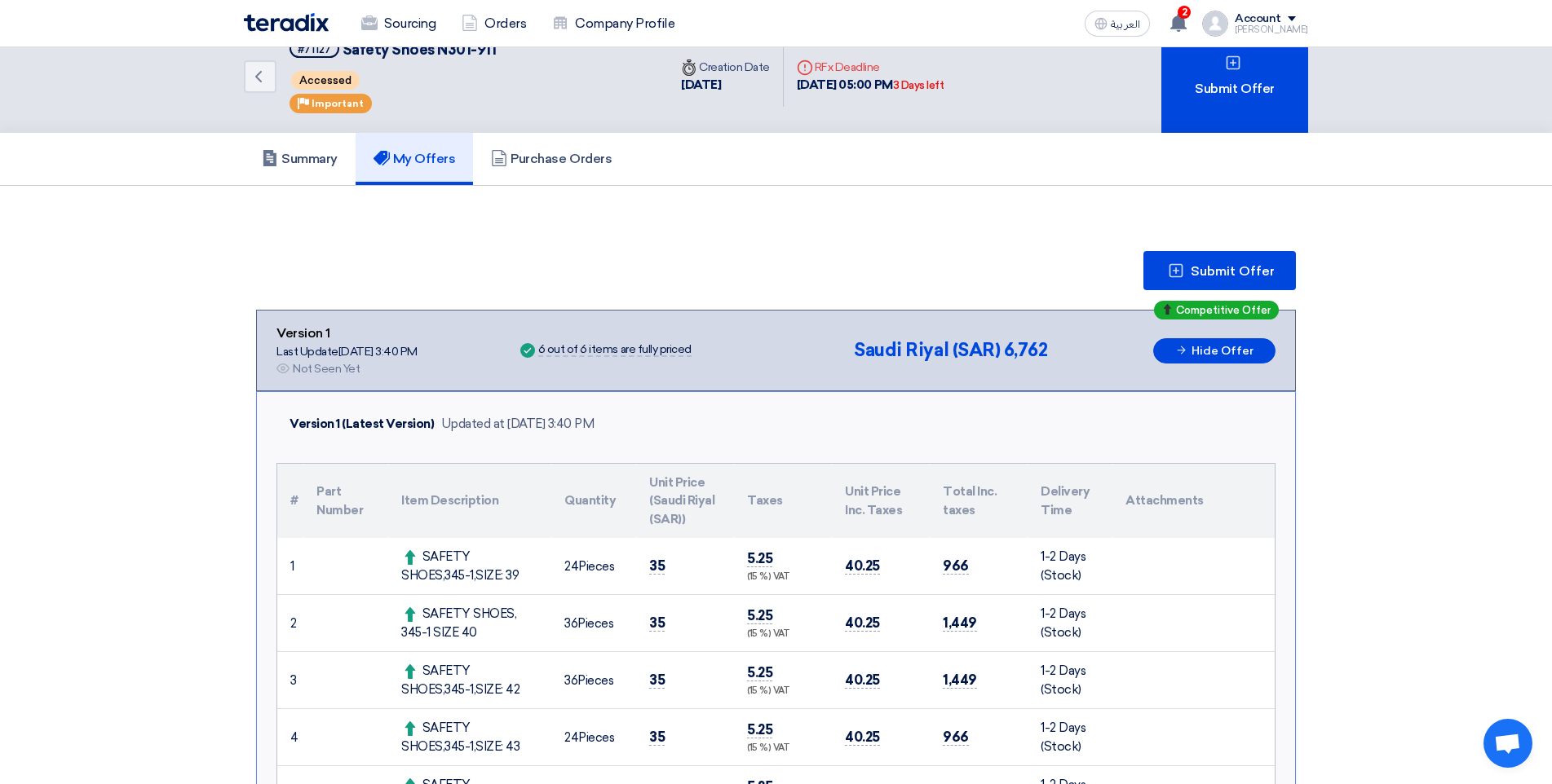
scroll to position [0, 0]
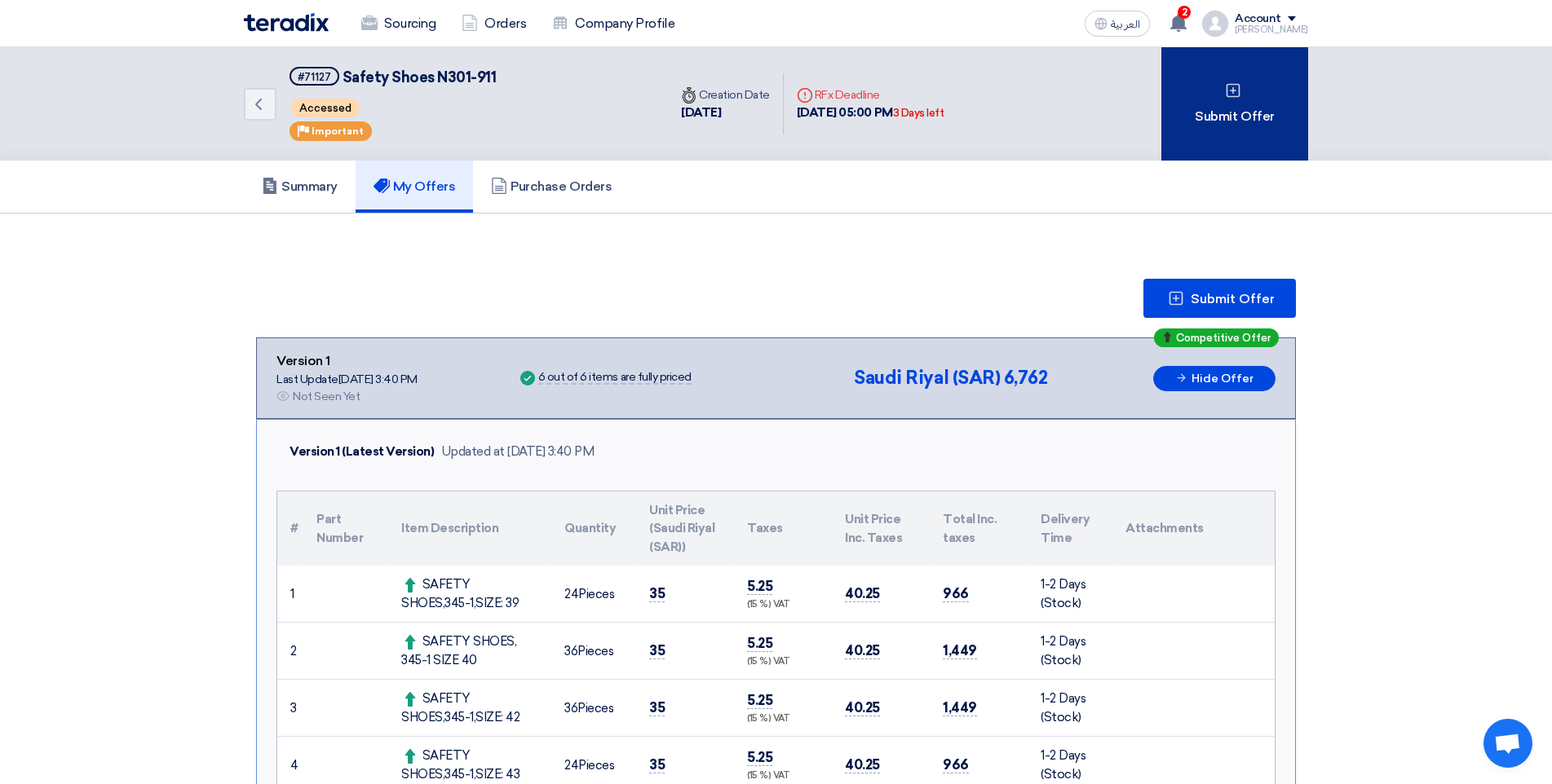
click at [1238, 140] on div "Submit Offer" at bounding box center [1234, 104] width 147 height 114
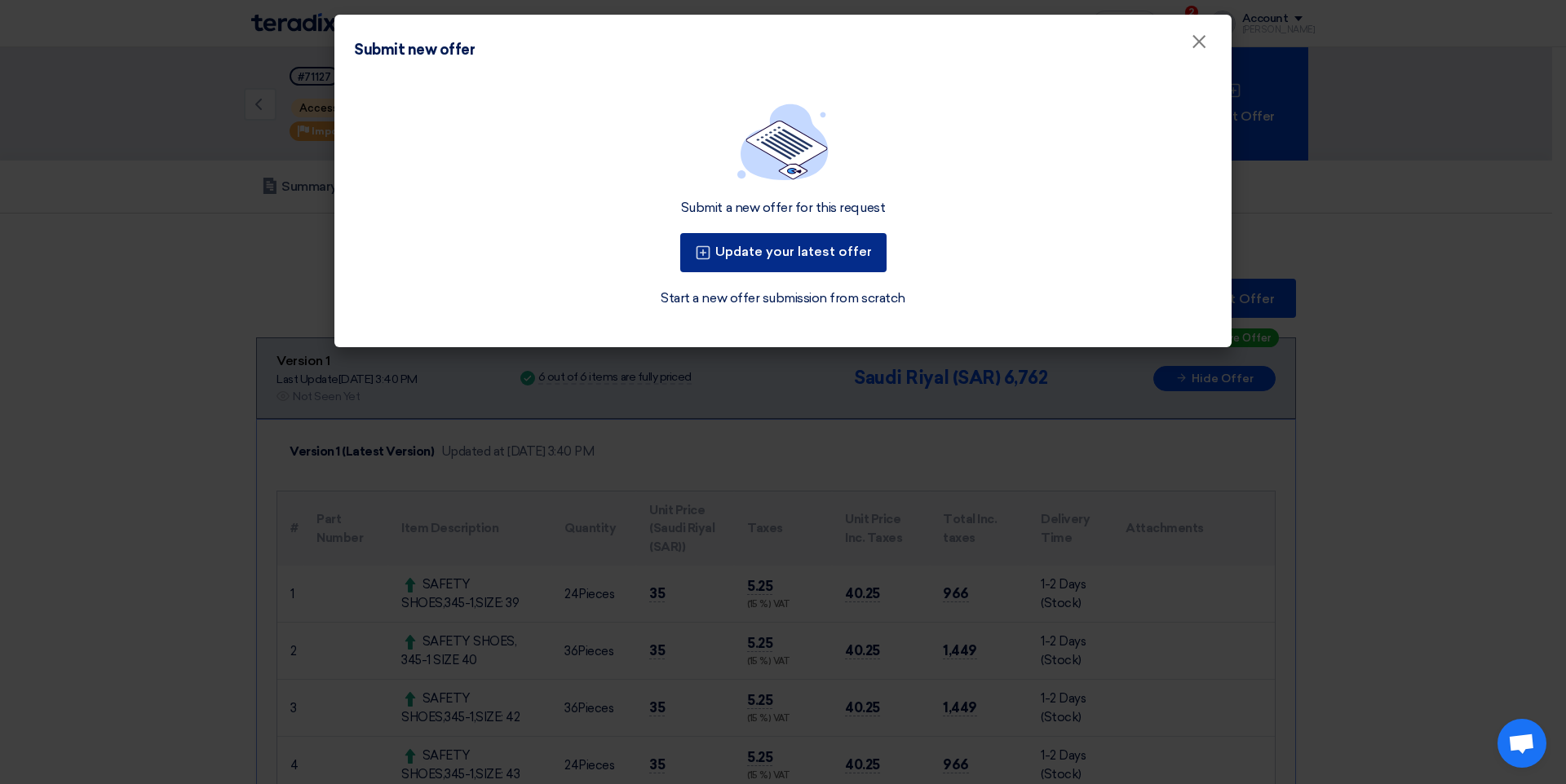
click at [824, 266] on button "Update your latest offer" at bounding box center [783, 252] width 206 height 39
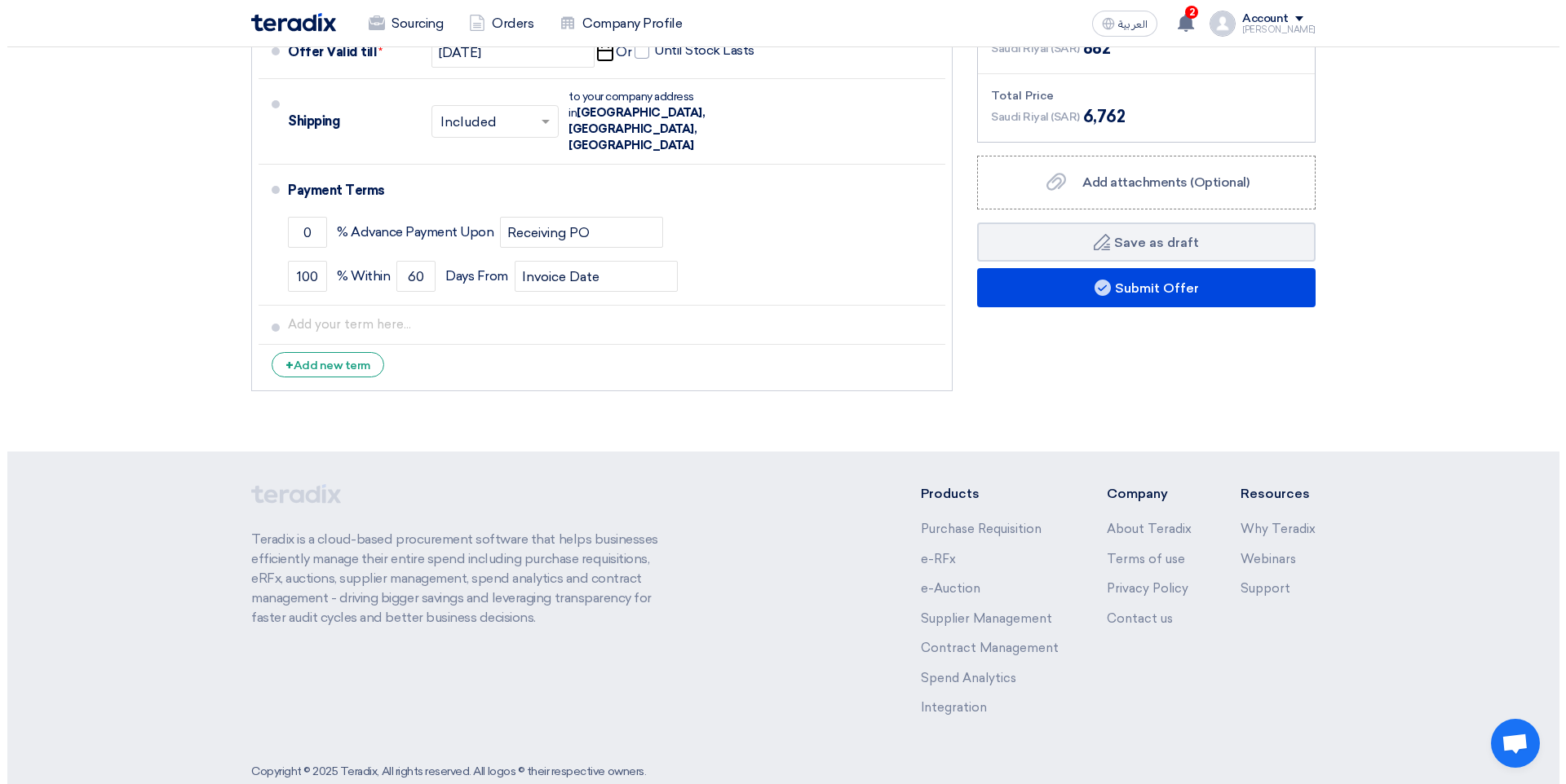
scroll to position [1059, 0]
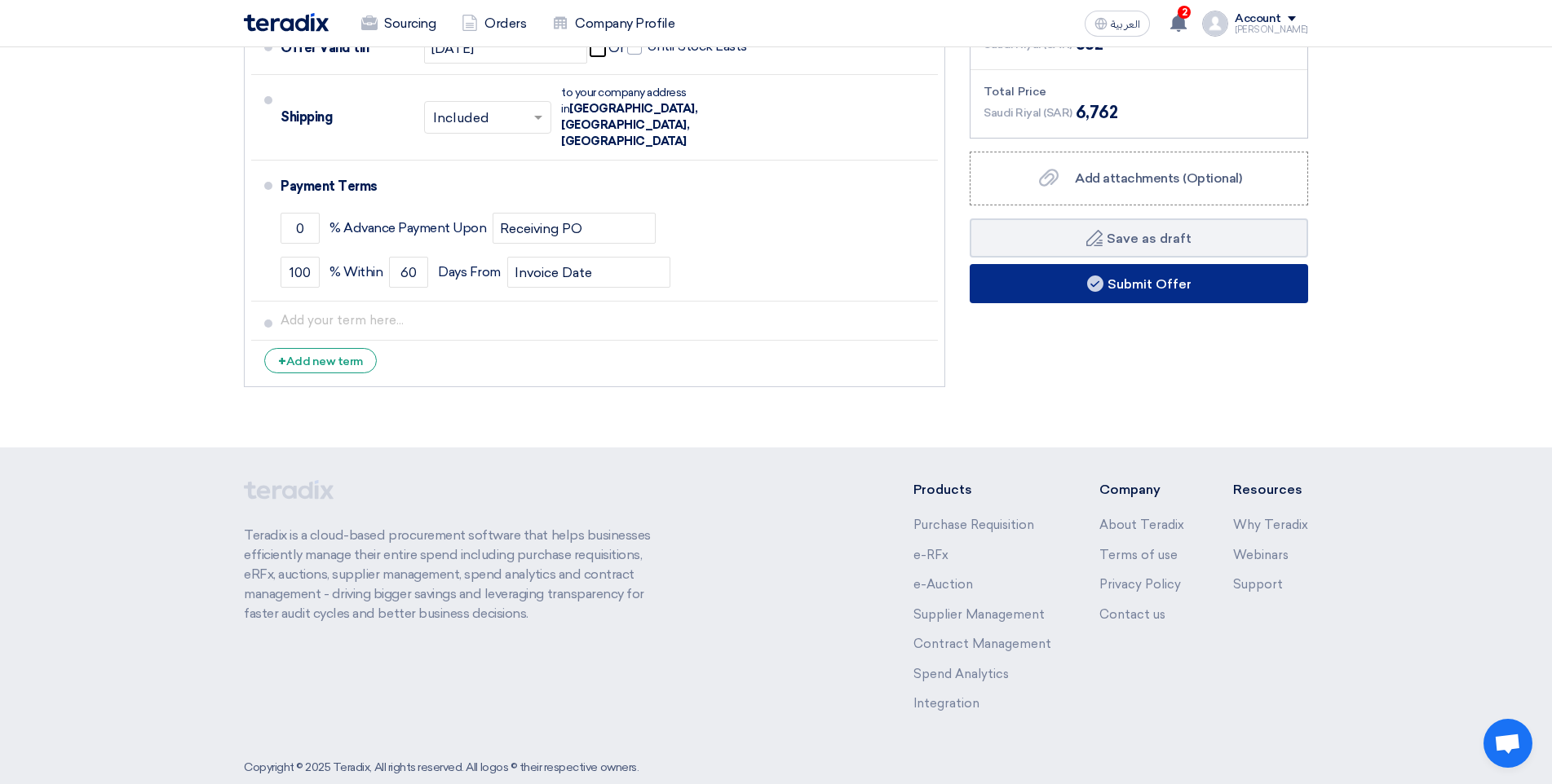
click at [1222, 286] on button "Submit Offer" at bounding box center [1139, 284] width 339 height 39
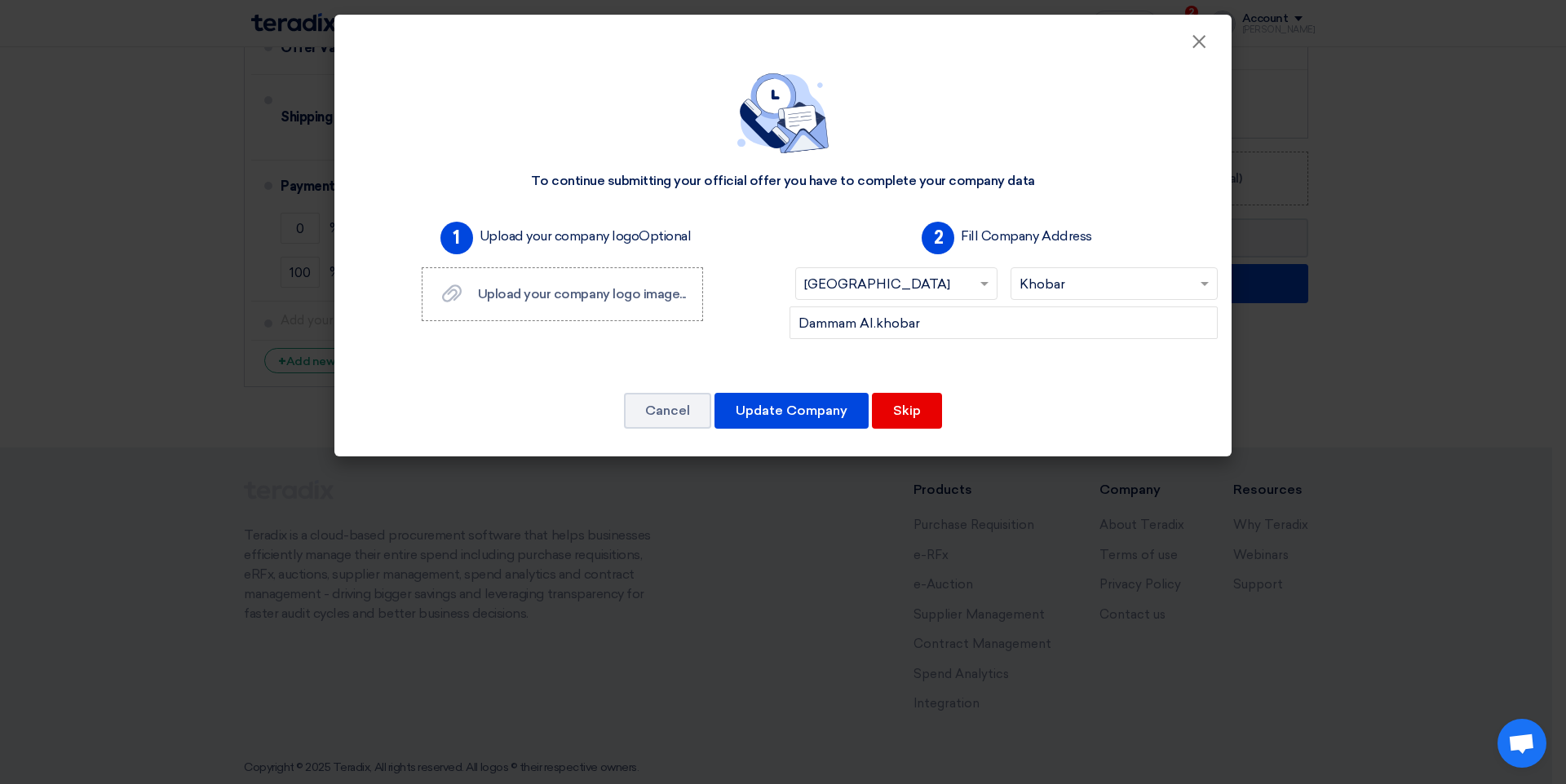
click at [938, 430] on div "Cancel Update Company Skip" at bounding box center [783, 411] width 859 height 39
click at [931, 424] on button "Skip" at bounding box center [907, 410] width 70 height 36
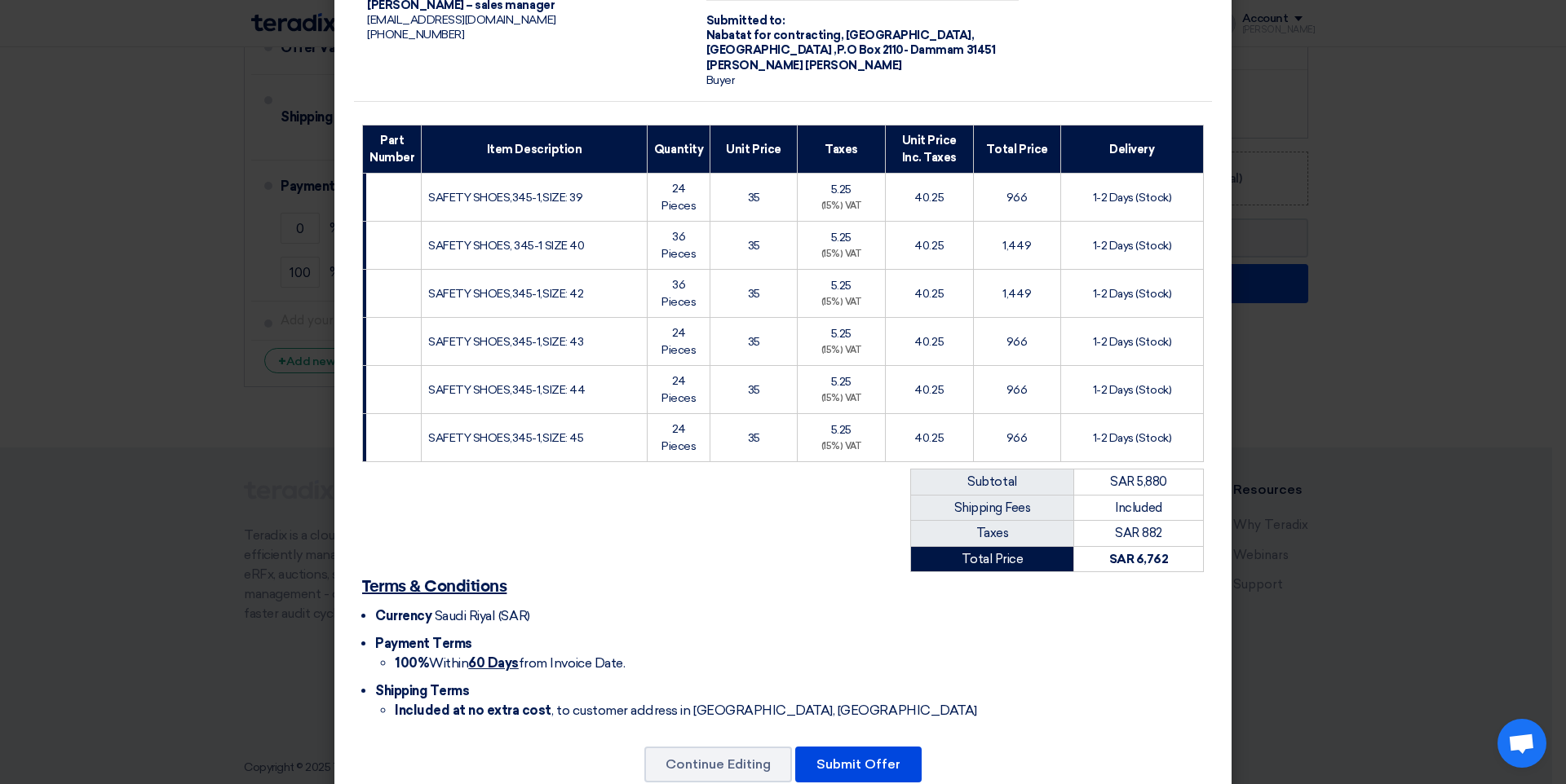
scroll to position [167, 0]
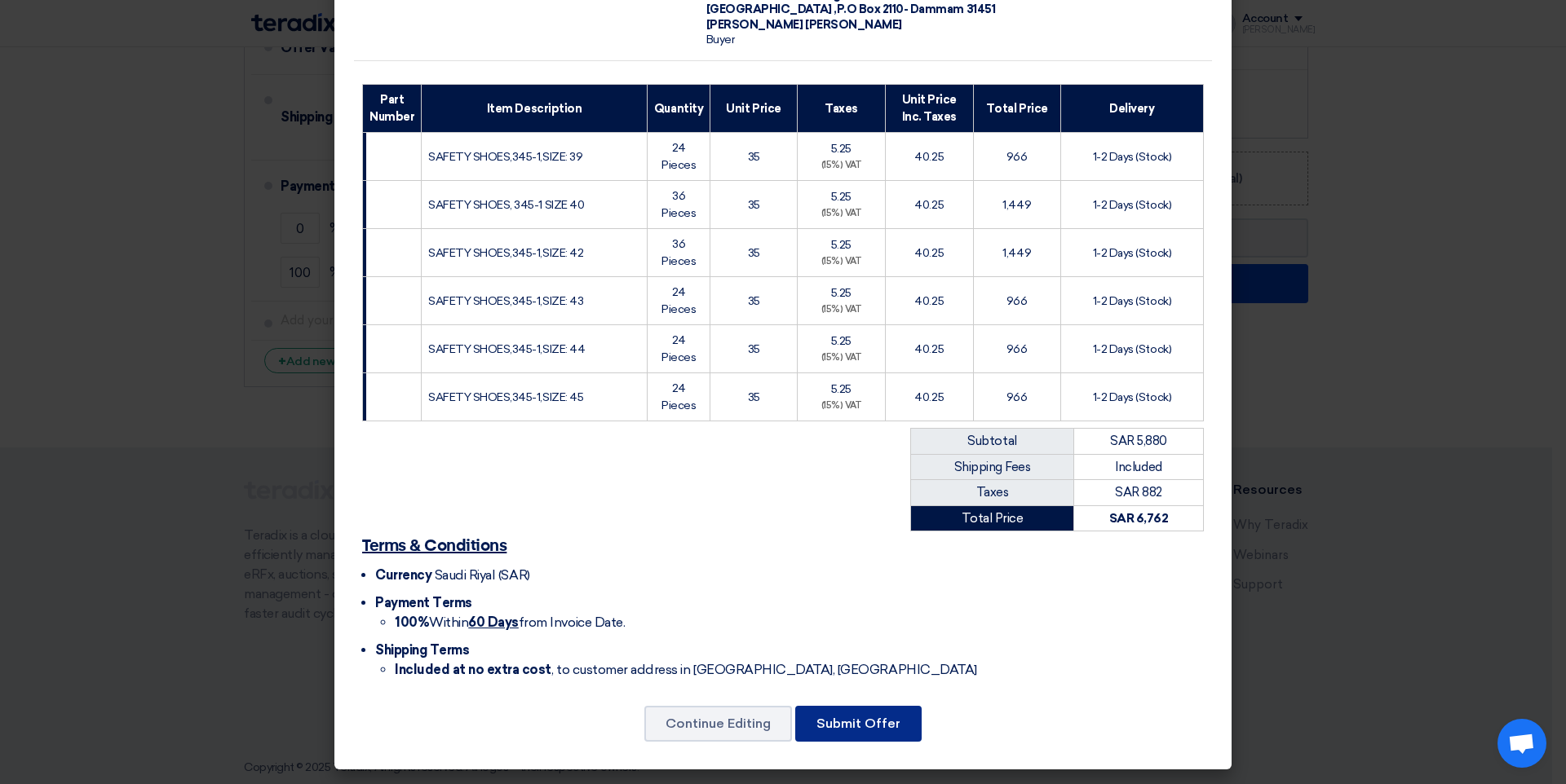
click at [891, 714] on button "Submit Offer" at bounding box center [858, 723] width 126 height 36
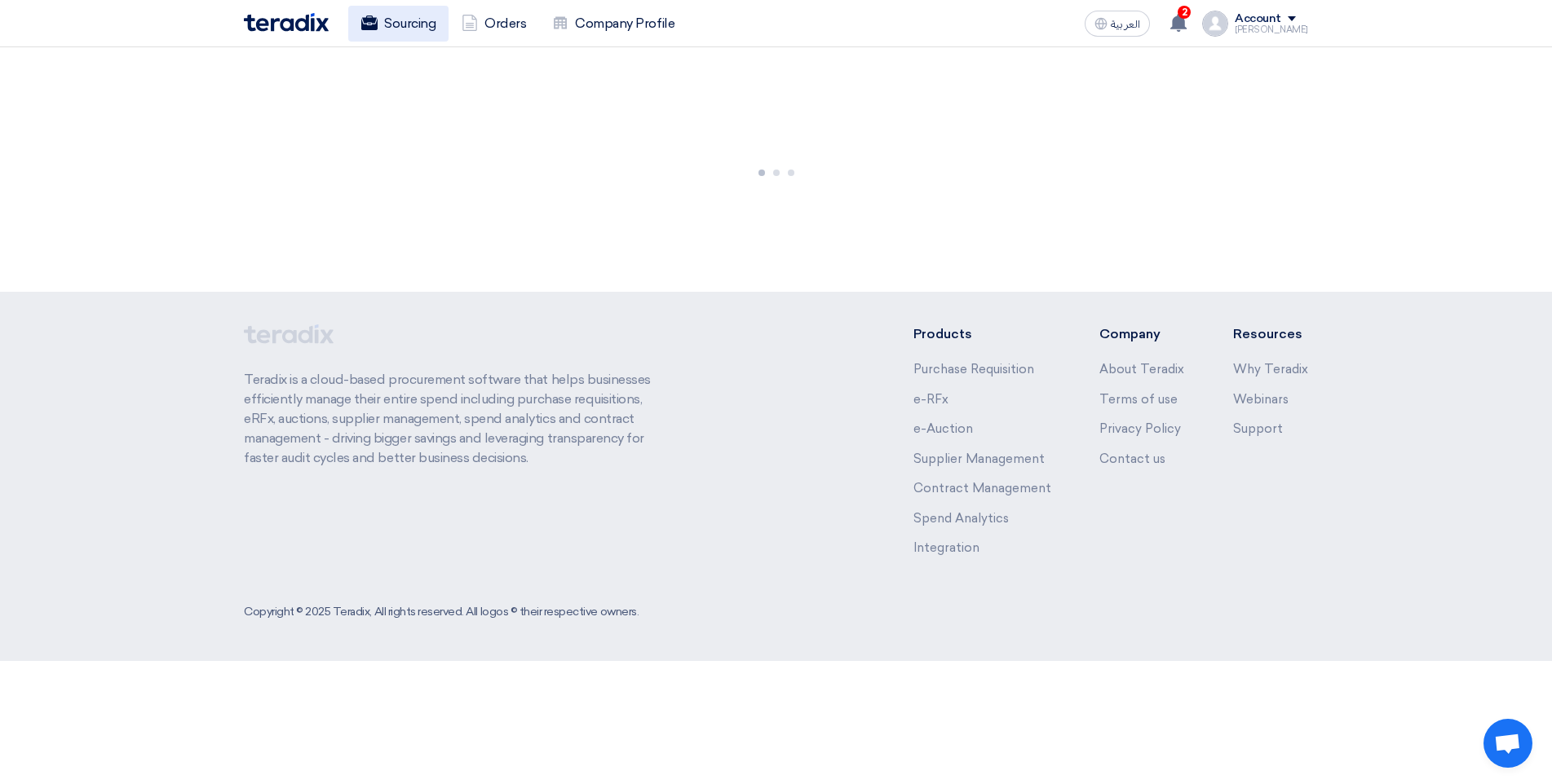
click at [425, 18] on link "Sourcing" at bounding box center [398, 23] width 100 height 36
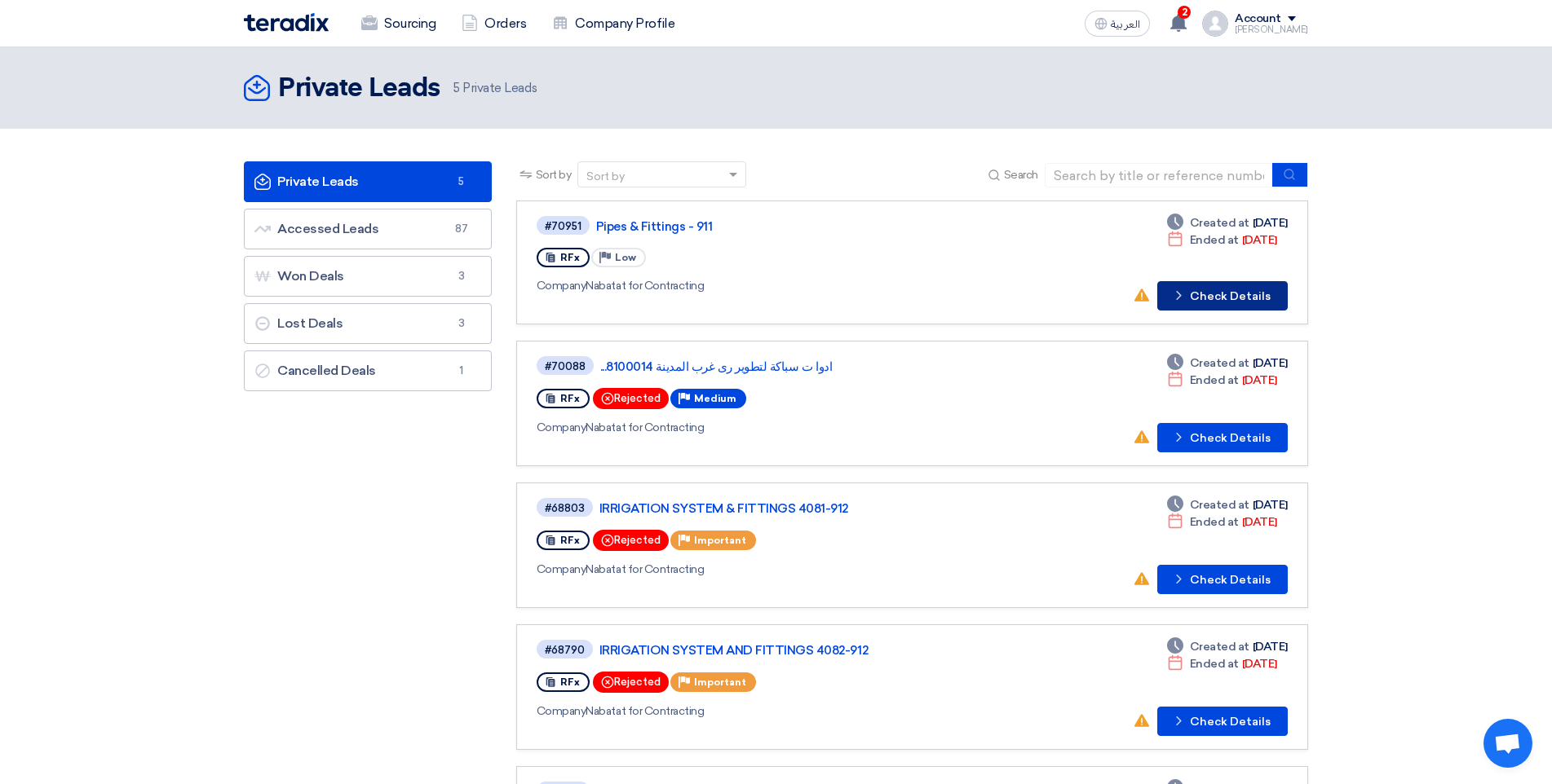
click at [1200, 305] on button "Check details Check Details" at bounding box center [1223, 295] width 131 height 30
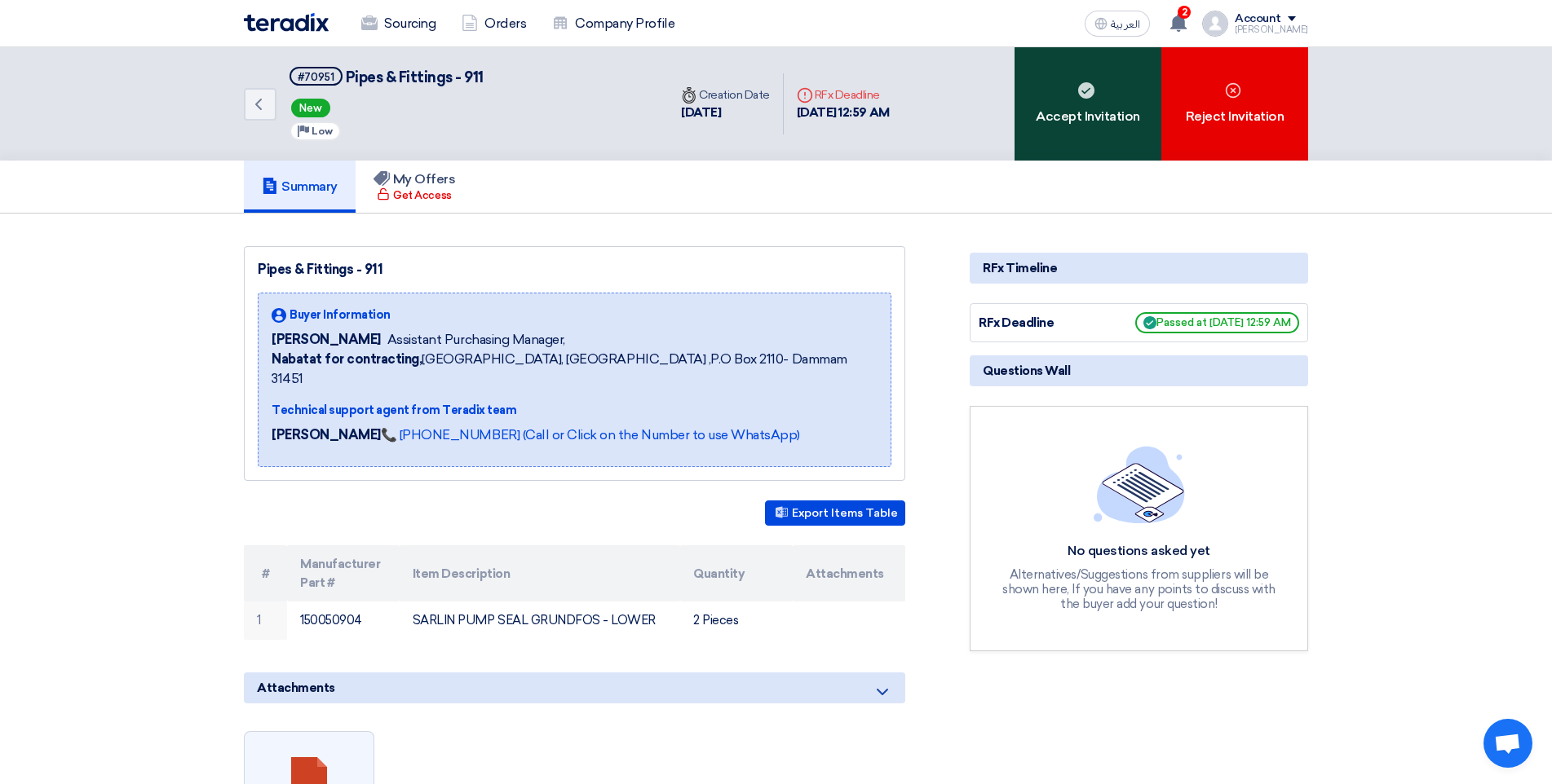
click at [1045, 139] on div "Accept Invitation" at bounding box center [1087, 104] width 147 height 114
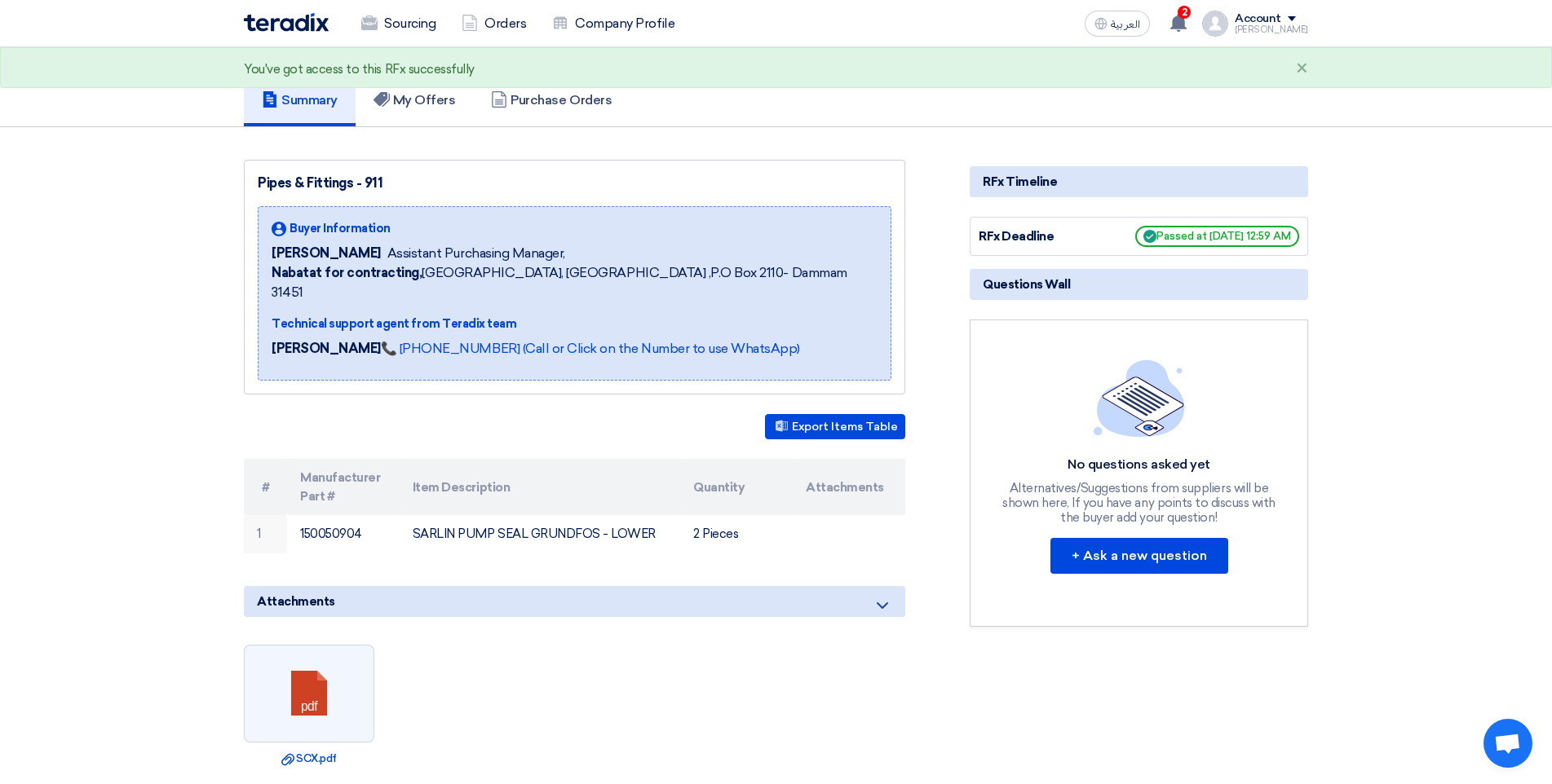
scroll to position [82, 0]
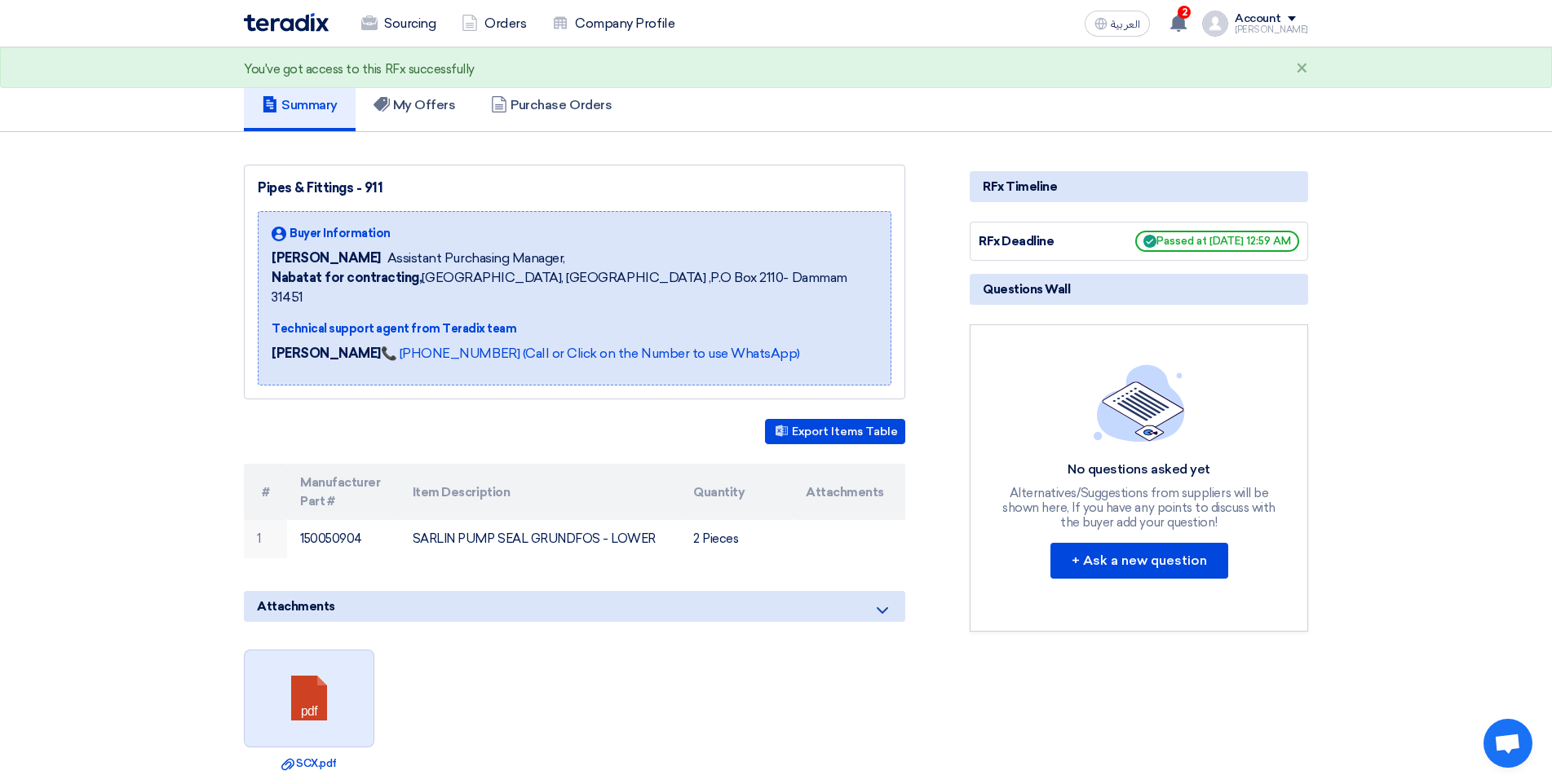
click at [302, 663] on link at bounding box center [310, 699] width 131 height 98
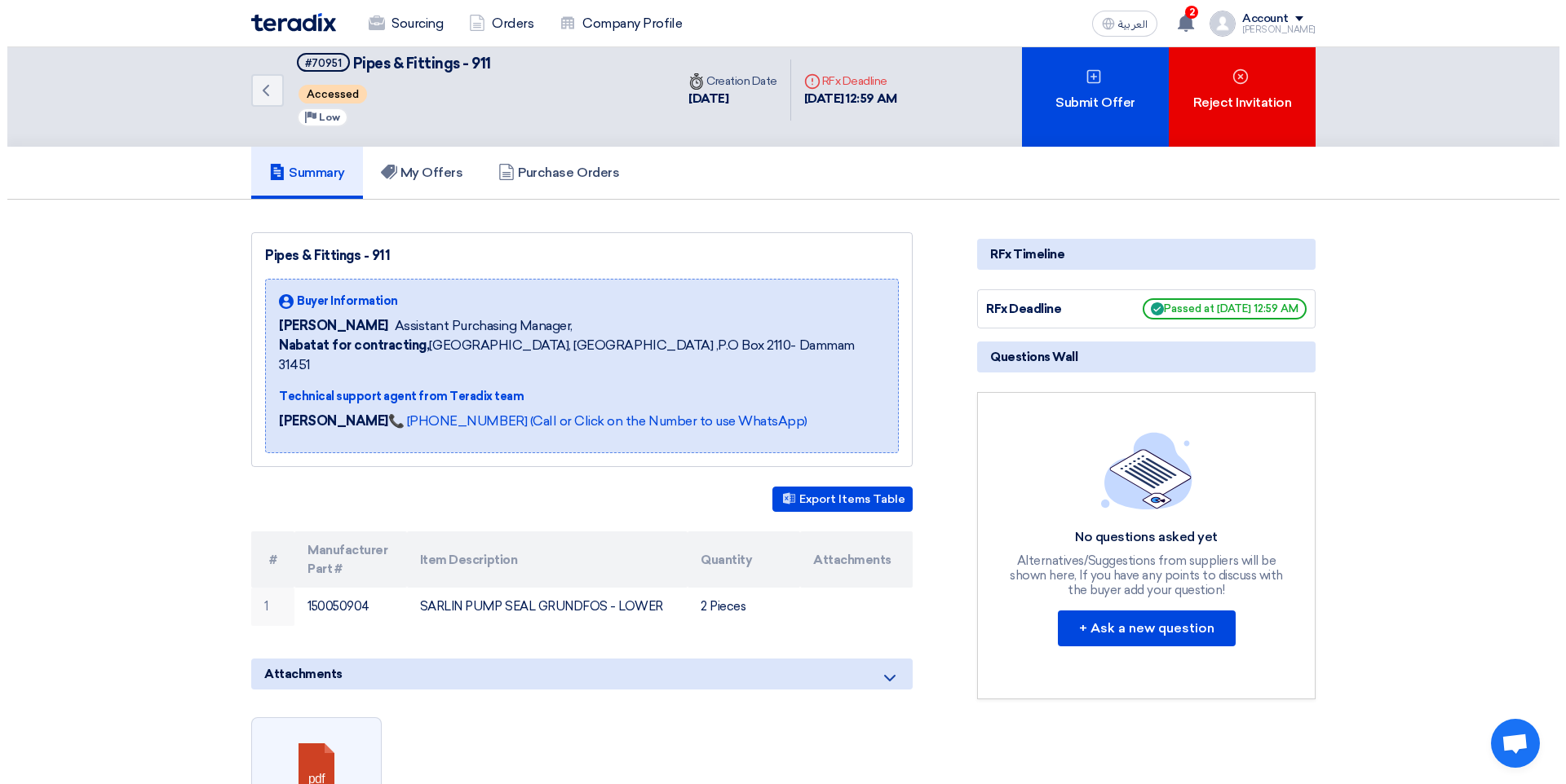
scroll to position [0, 0]
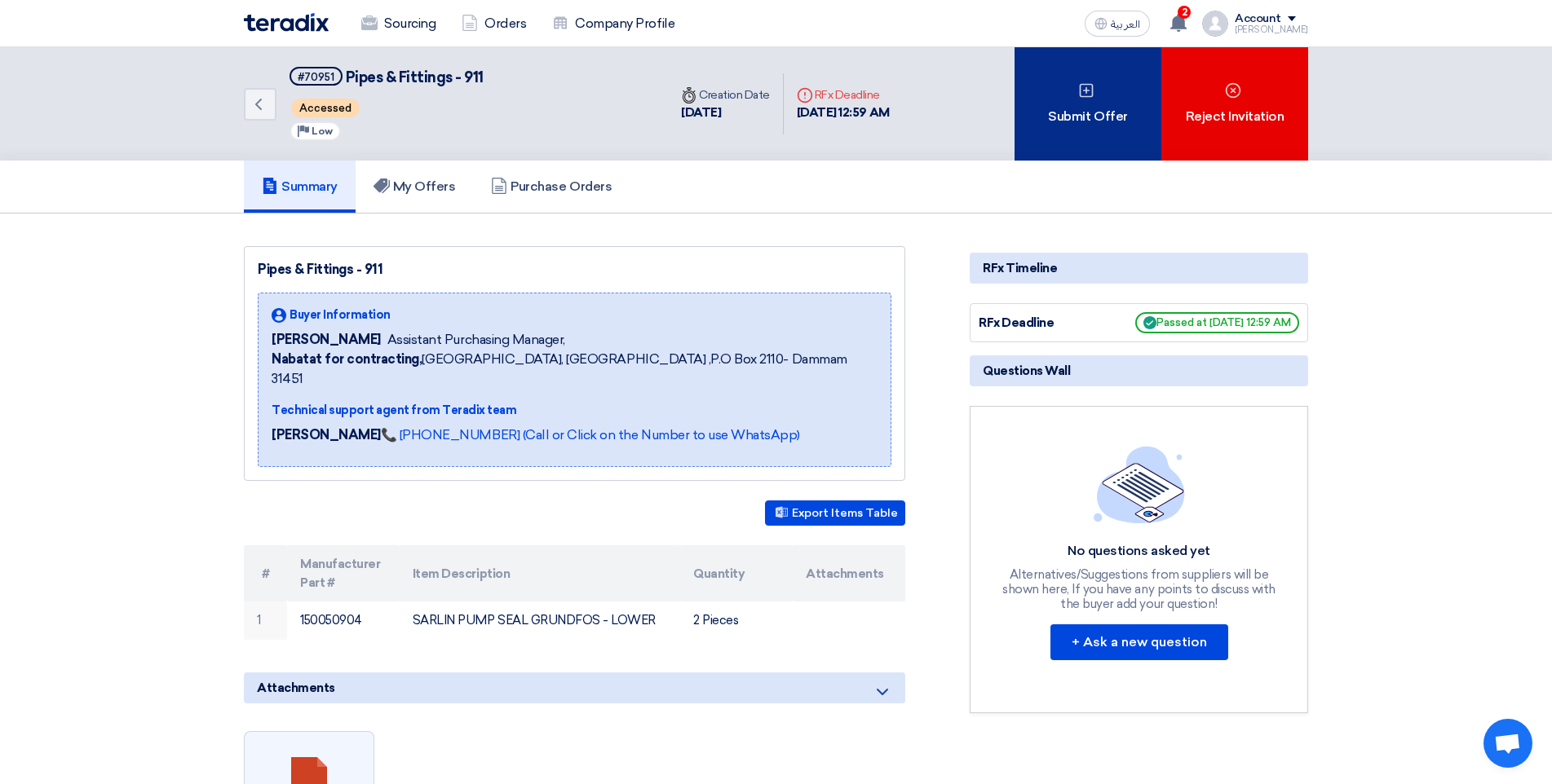
click at [1061, 128] on div "Submit Offer" at bounding box center [1087, 104] width 147 height 114
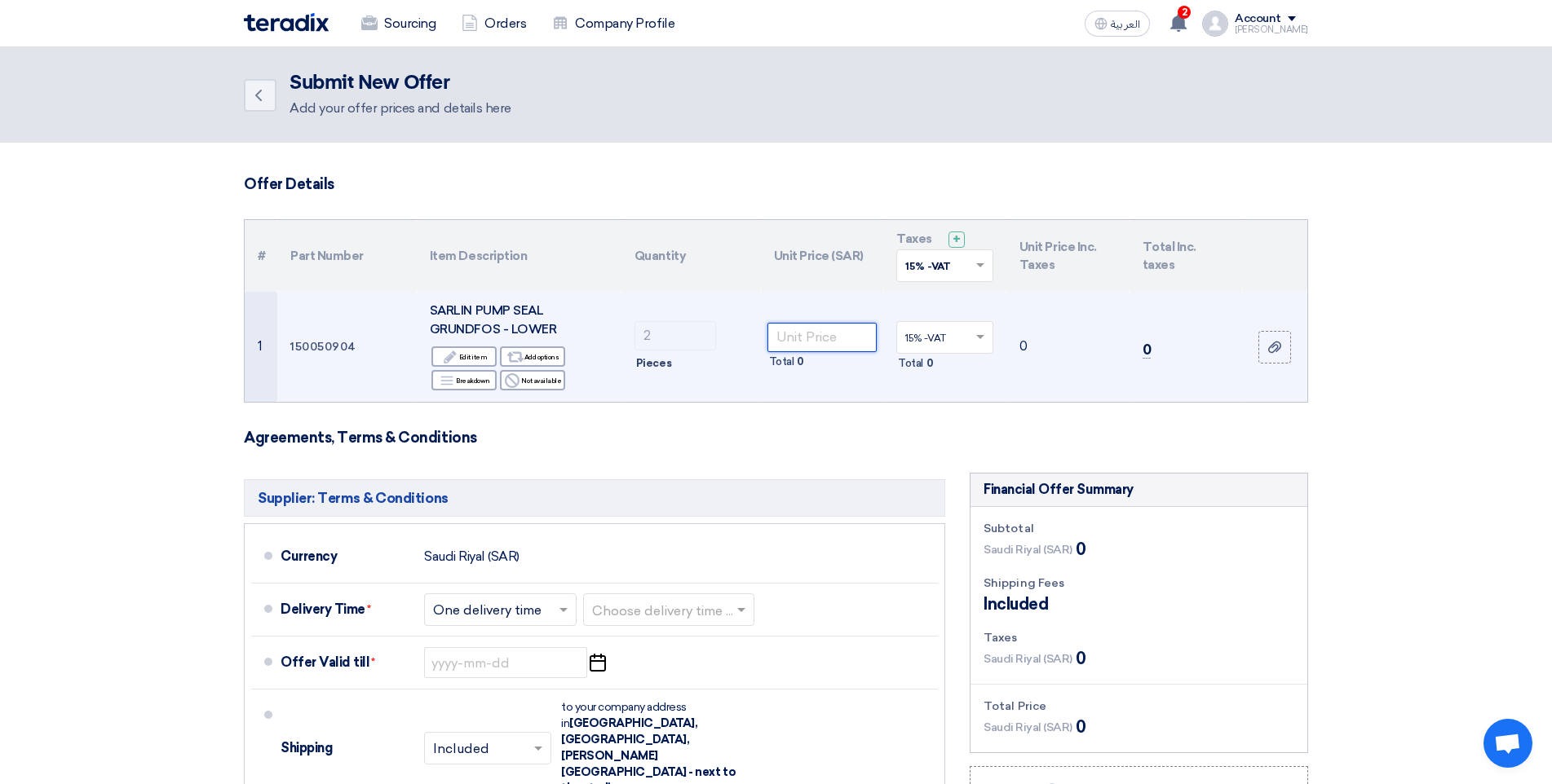
click at [825, 344] on input "number" at bounding box center [822, 338] width 110 height 30
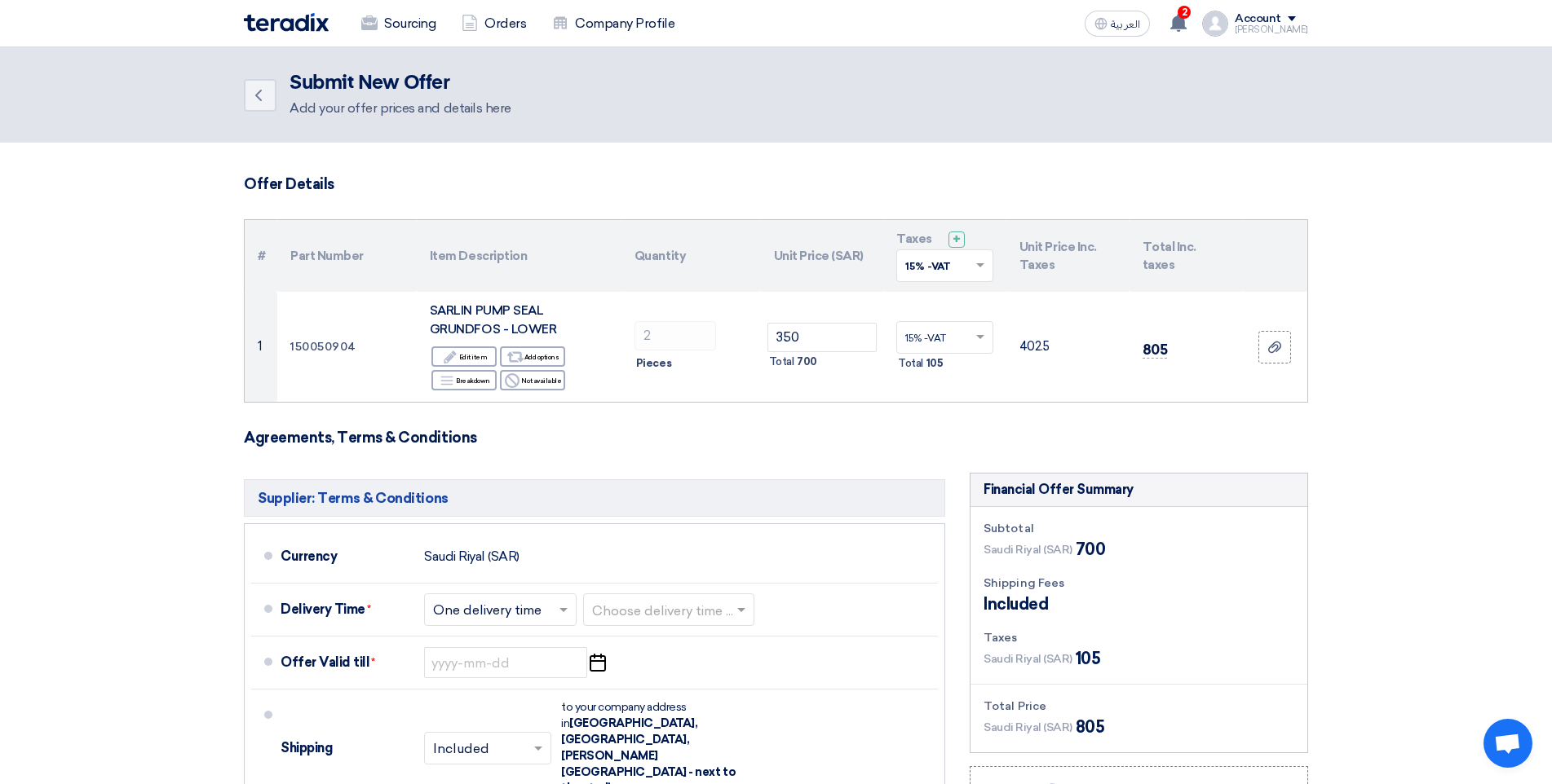
click at [828, 425] on form "Offer Details # Part Number Item Description Quantity Unit Price (SAR) Taxes + …" at bounding box center [776, 622] width 1064 height 896
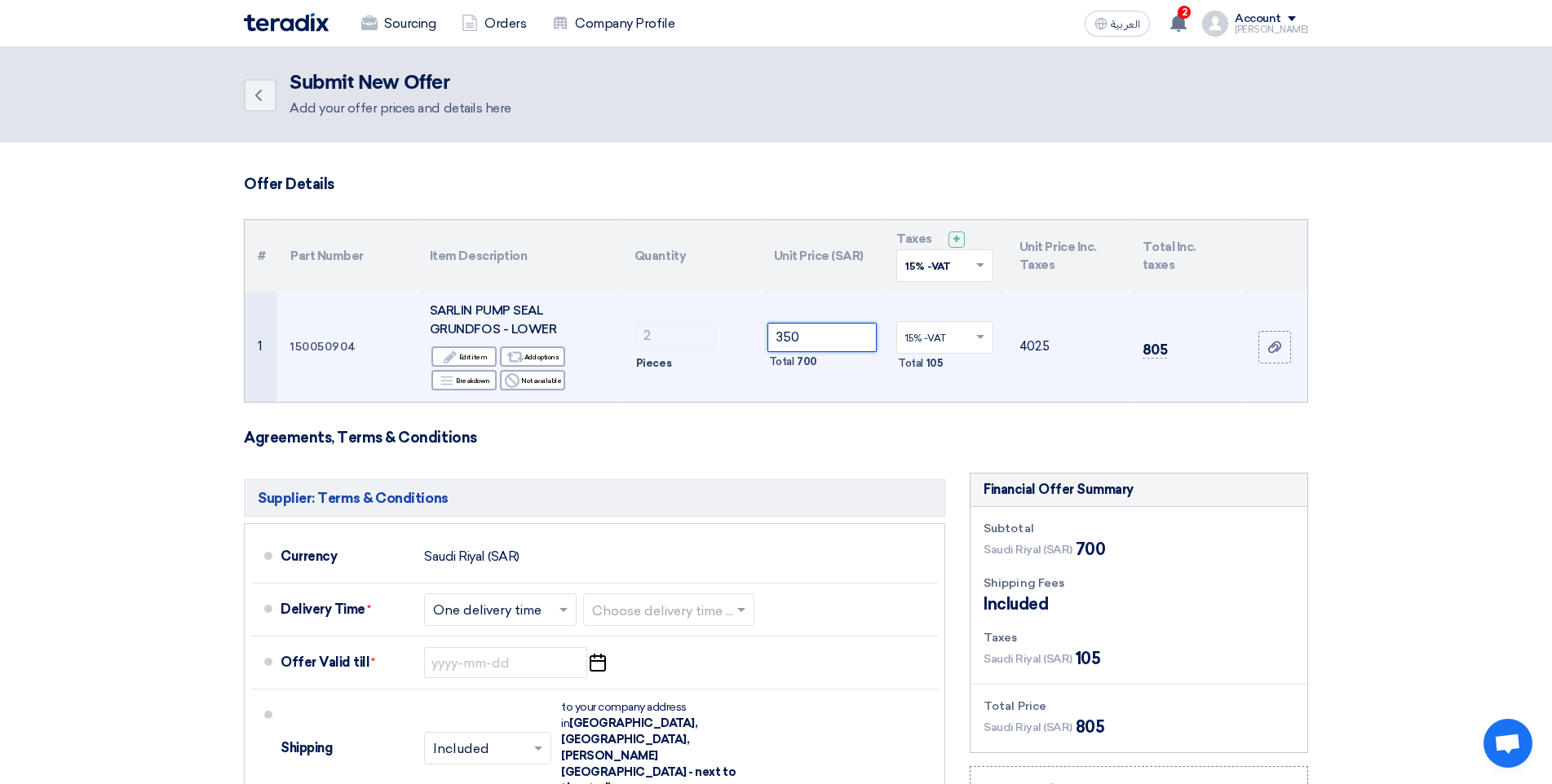
click at [840, 329] on input "350" at bounding box center [822, 338] width 110 height 30
type input "3"
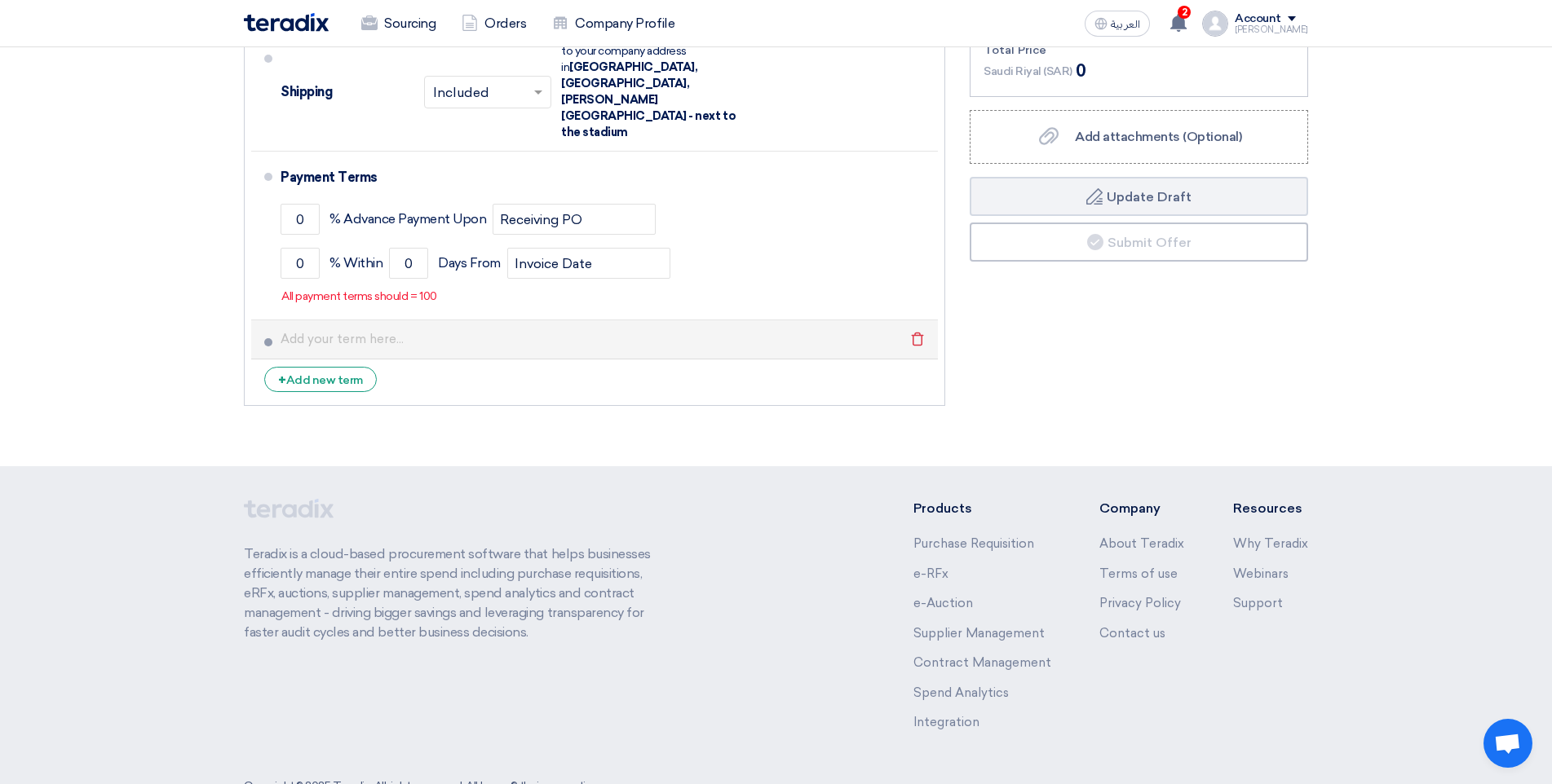
scroll to position [659, 0]
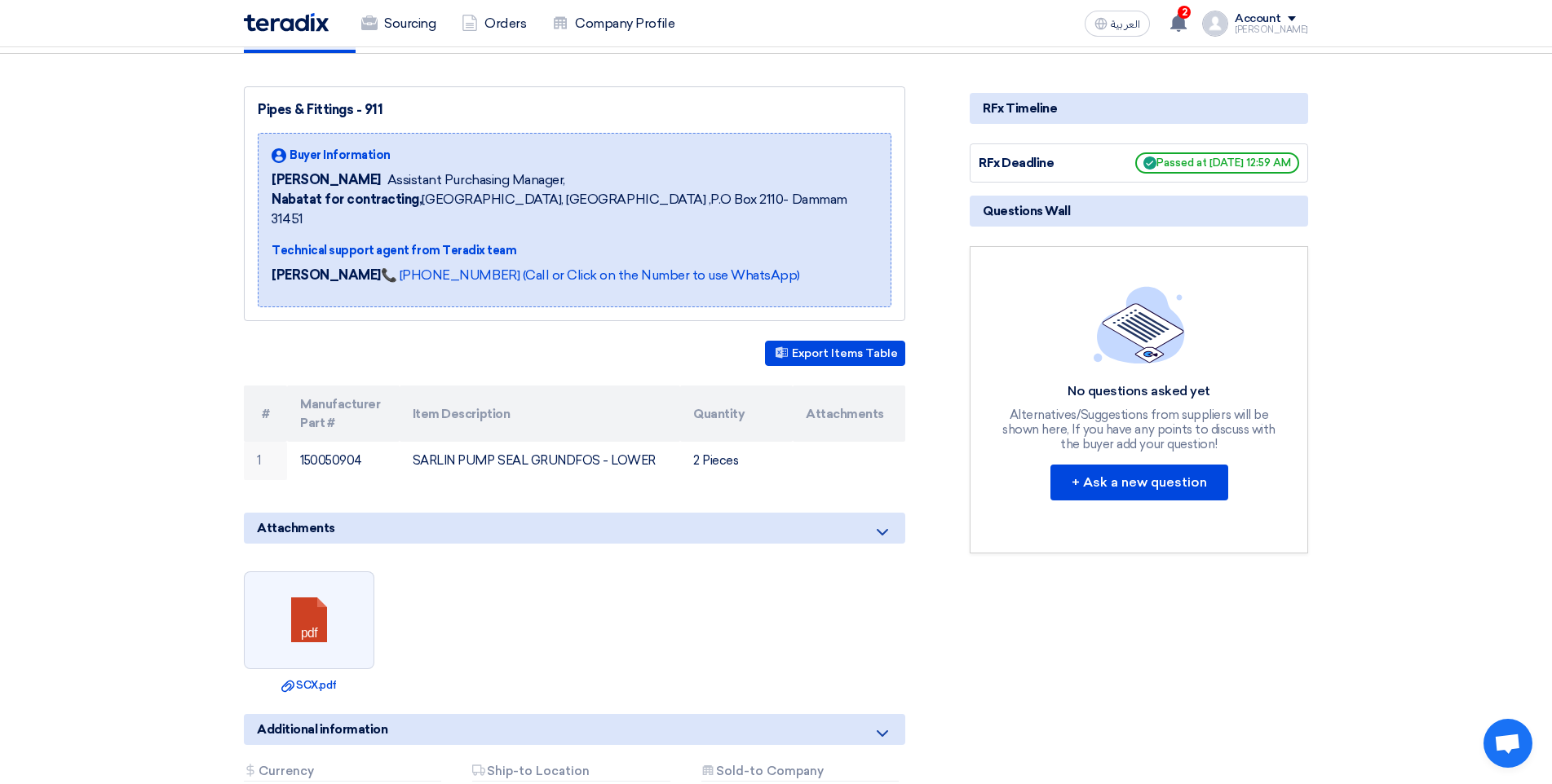
scroll to position [163, 0]
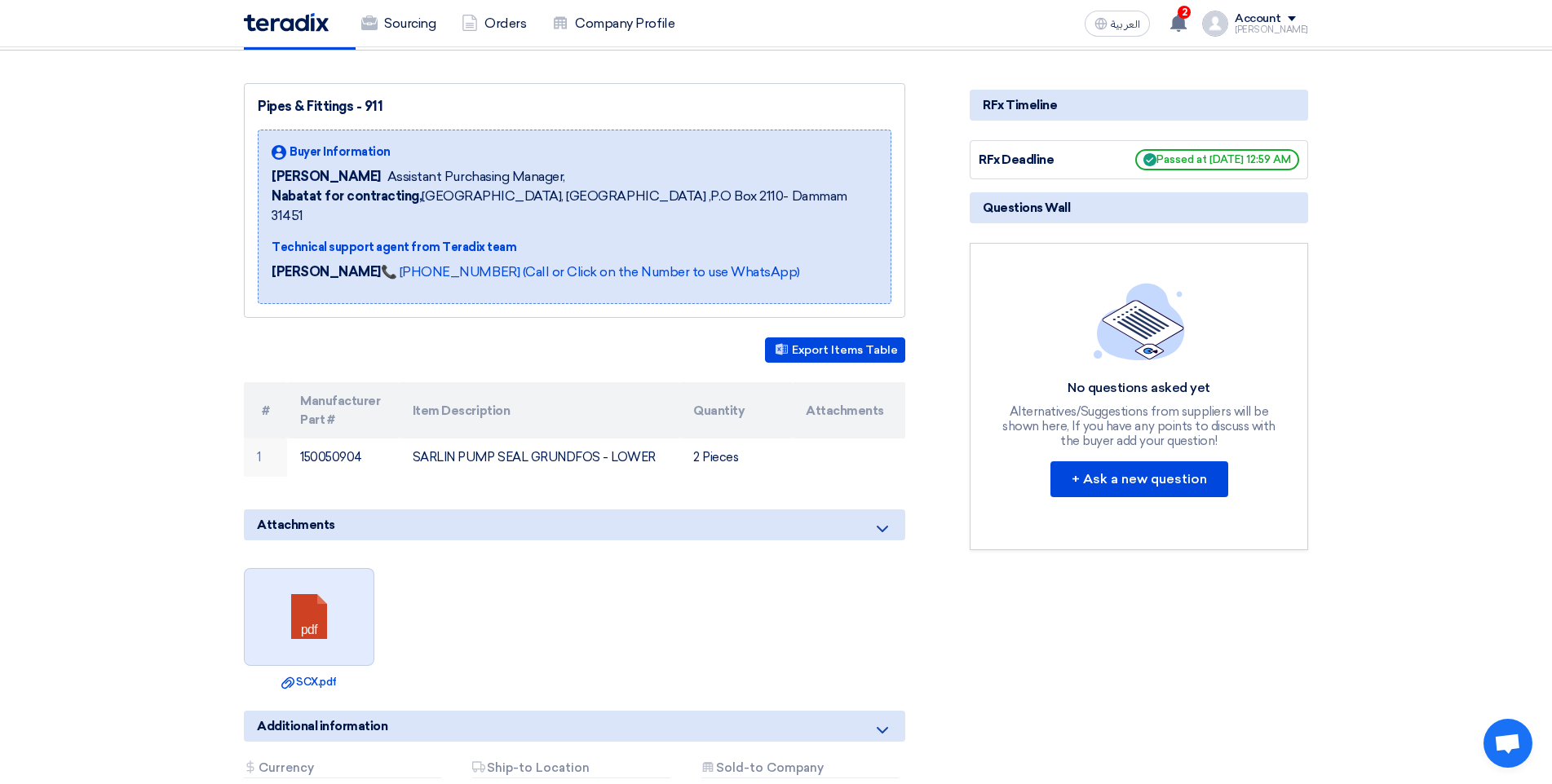
click at [320, 595] on link at bounding box center [310, 619] width 131 height 98
